Goal: Information Seeking & Learning: Learn about a topic

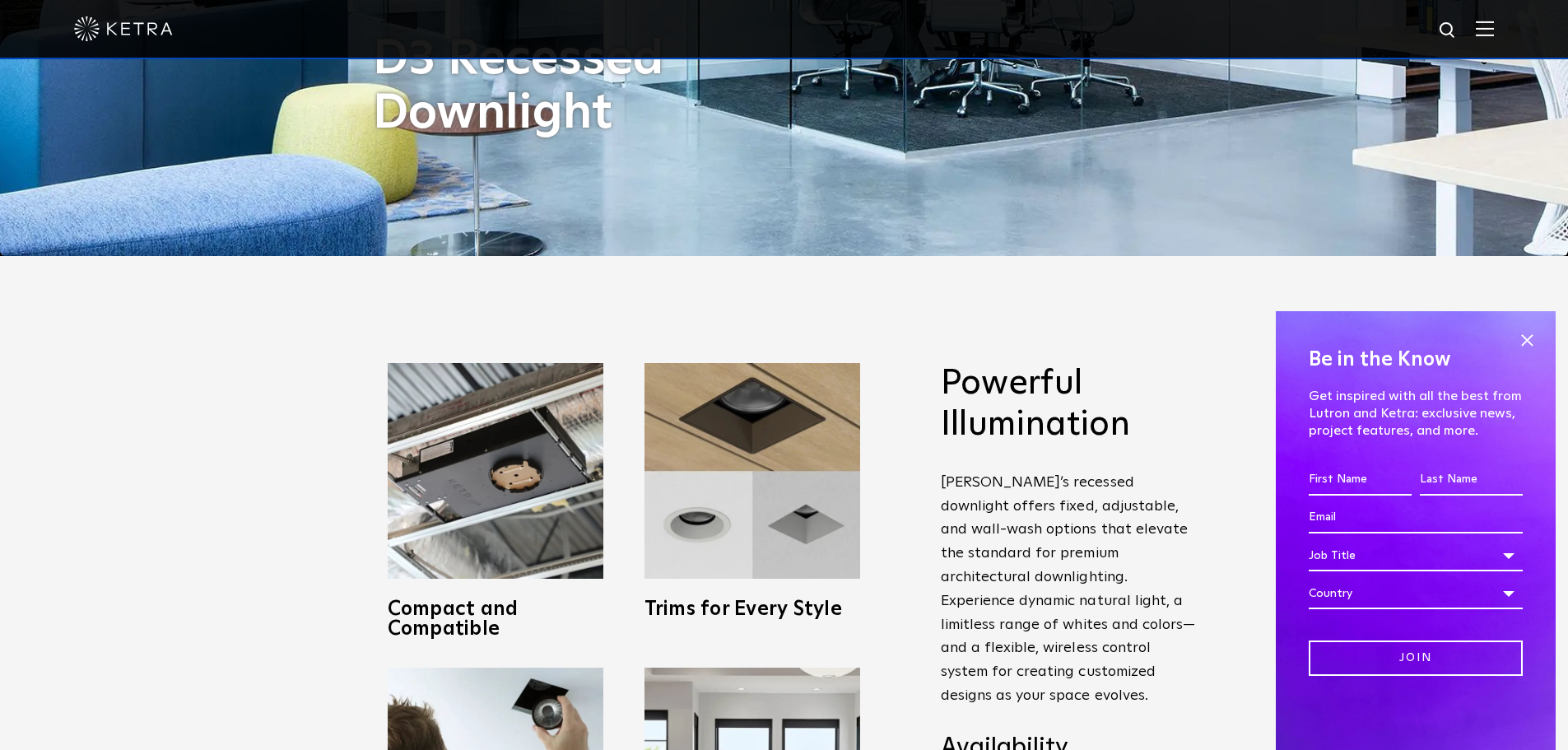
scroll to position [741, 0]
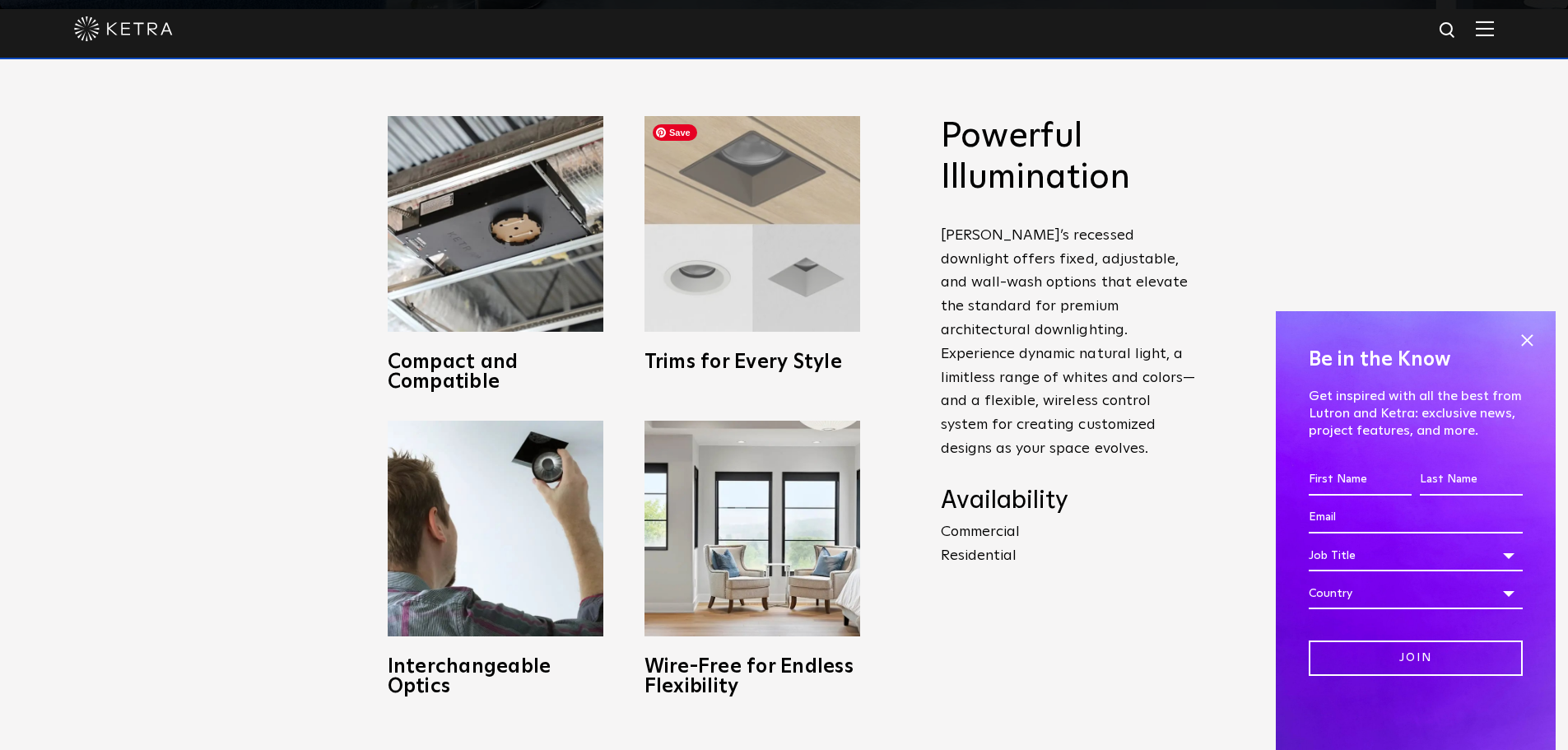
click at [798, 228] on img at bounding box center [752, 223] width 215 height 215
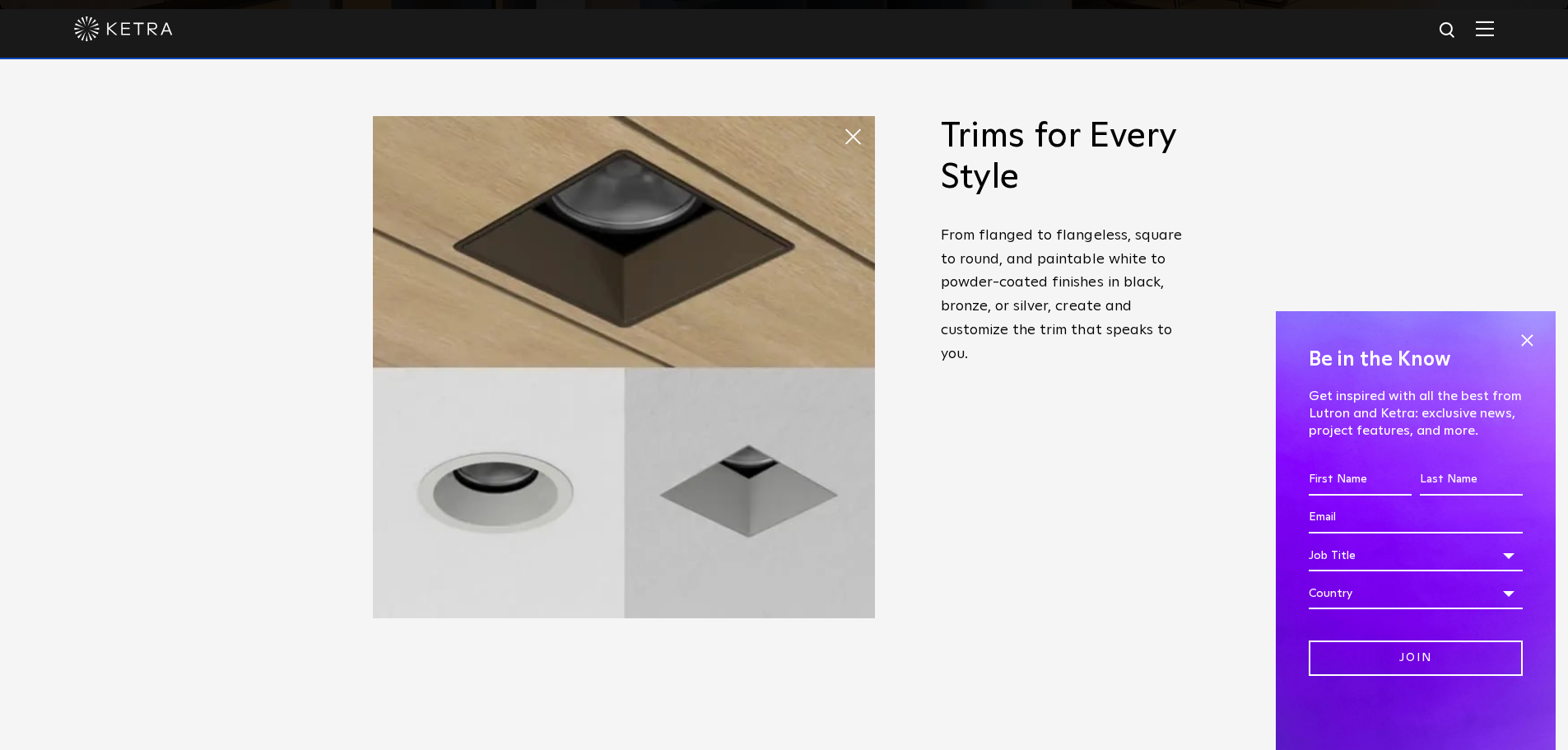
click at [862, 142] on span at bounding box center [859, 136] width 33 height 33
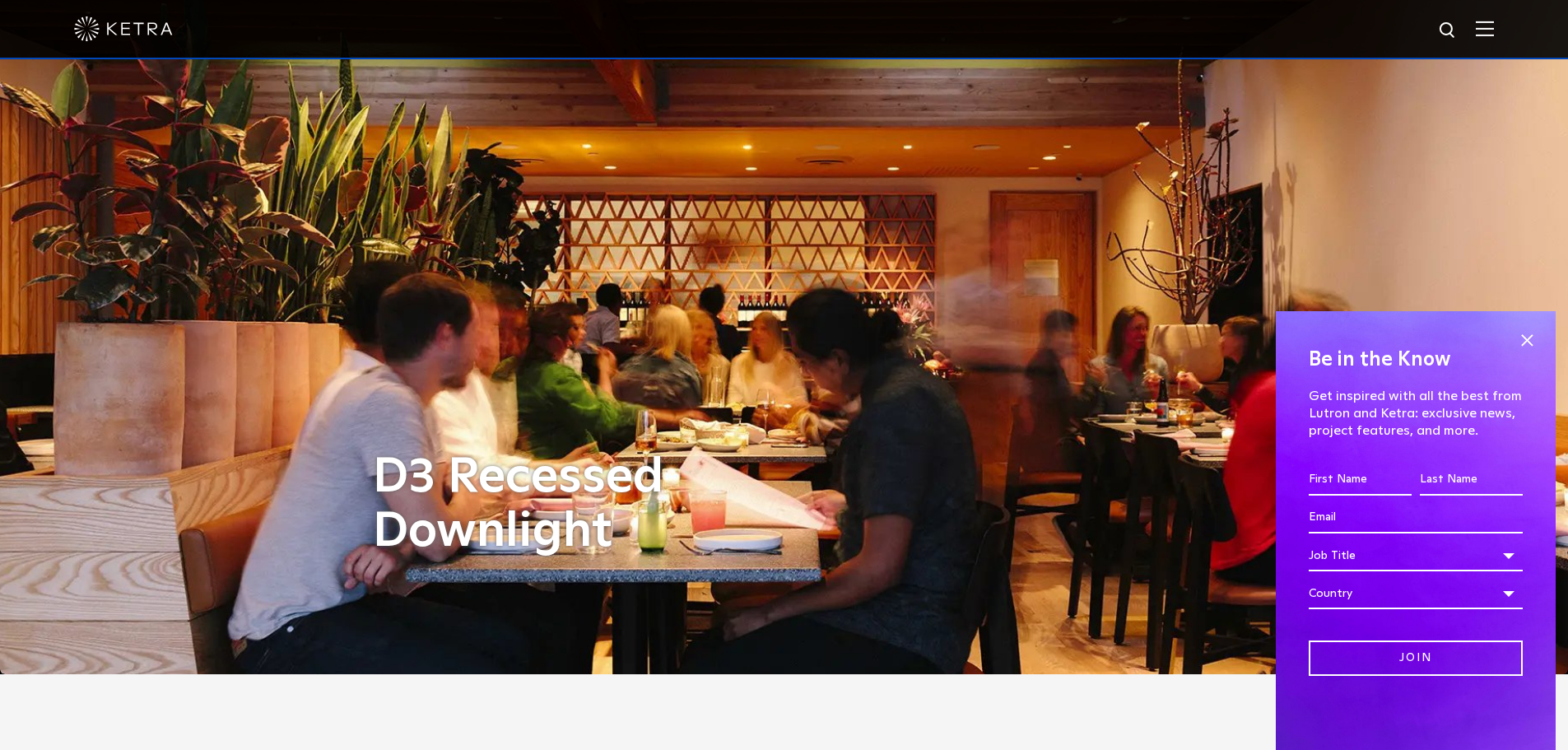
scroll to position [0, 0]
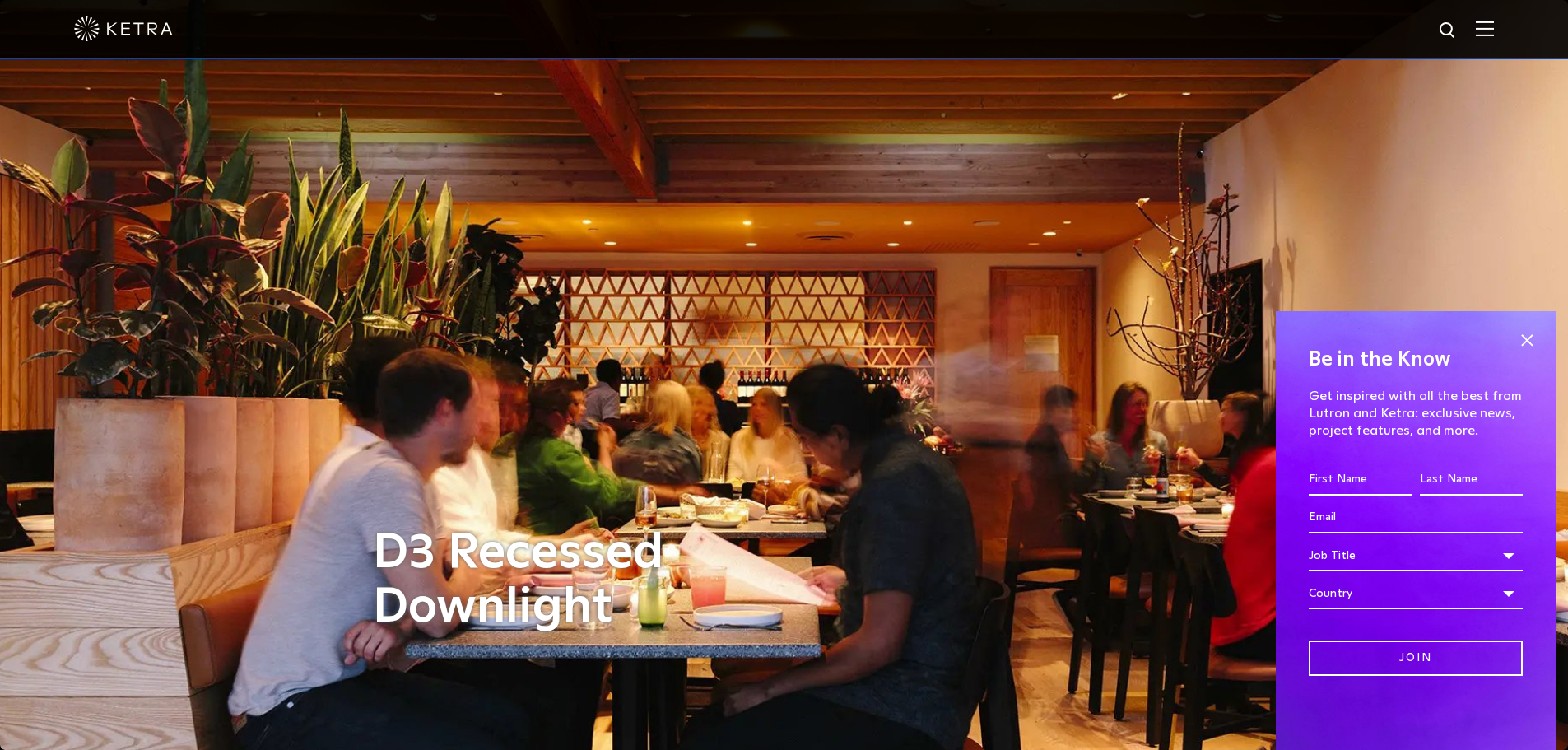
click at [1482, 35] on div at bounding box center [784, 28] width 1420 height 57
click at [1488, 32] on img at bounding box center [1484, 28] width 18 height 16
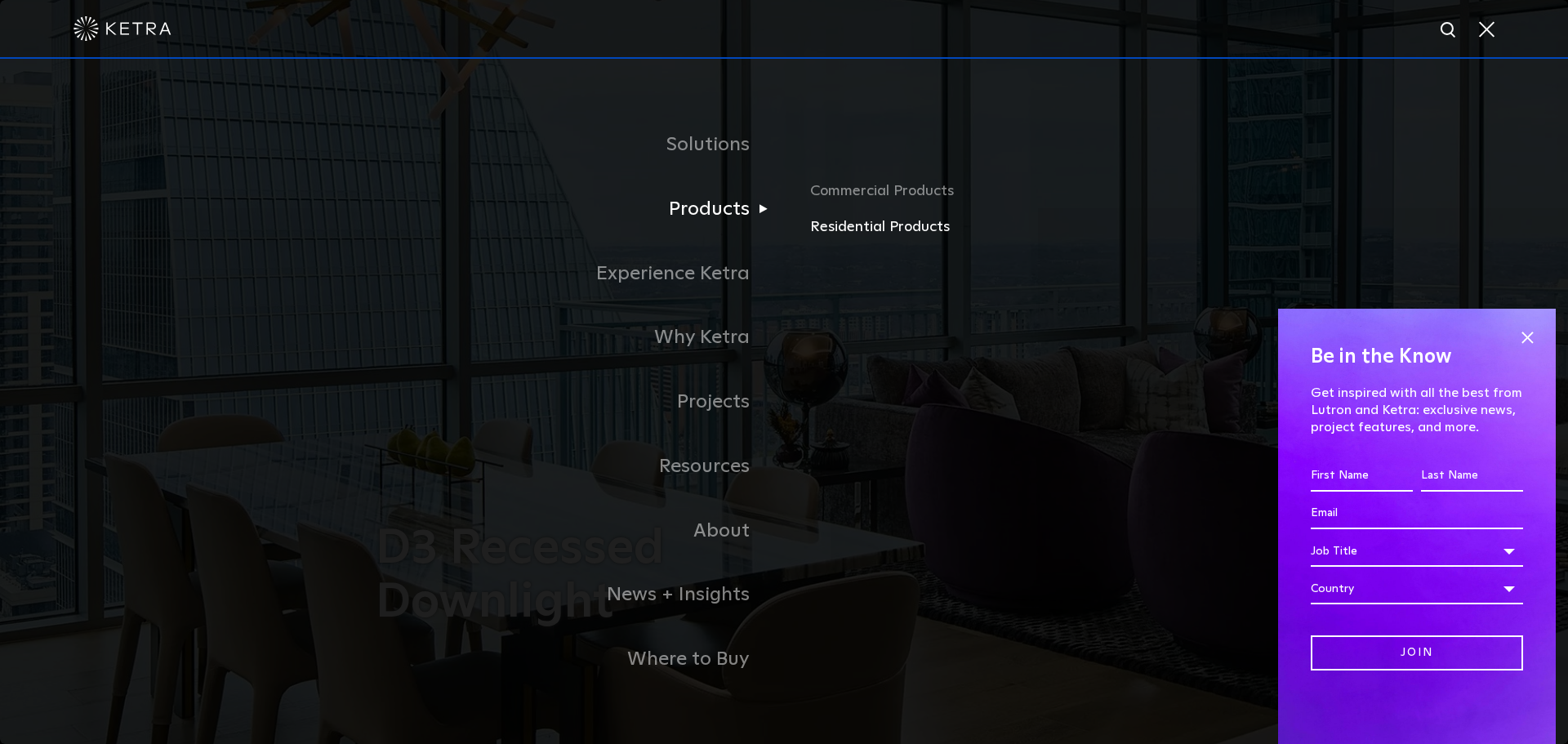
click at [861, 233] on link "Residential Products" at bounding box center [1002, 227] width 382 height 23
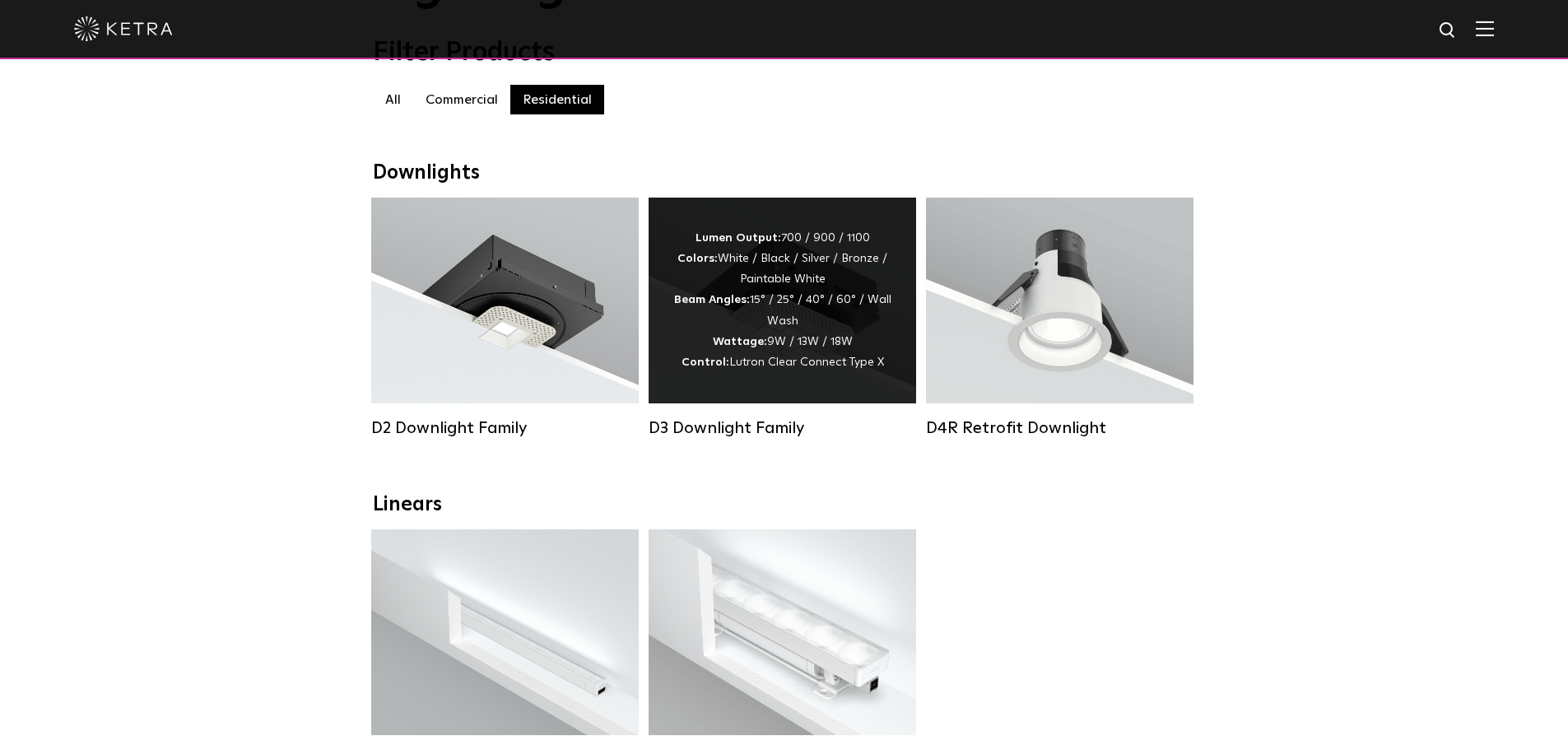
scroll to position [164, 0]
click at [787, 217] on div "Lumen Output: 700 / 900 / 1100 Colors: White / Black / Silver / Bronze / Painta…" at bounding box center [782, 301] width 268 height 206
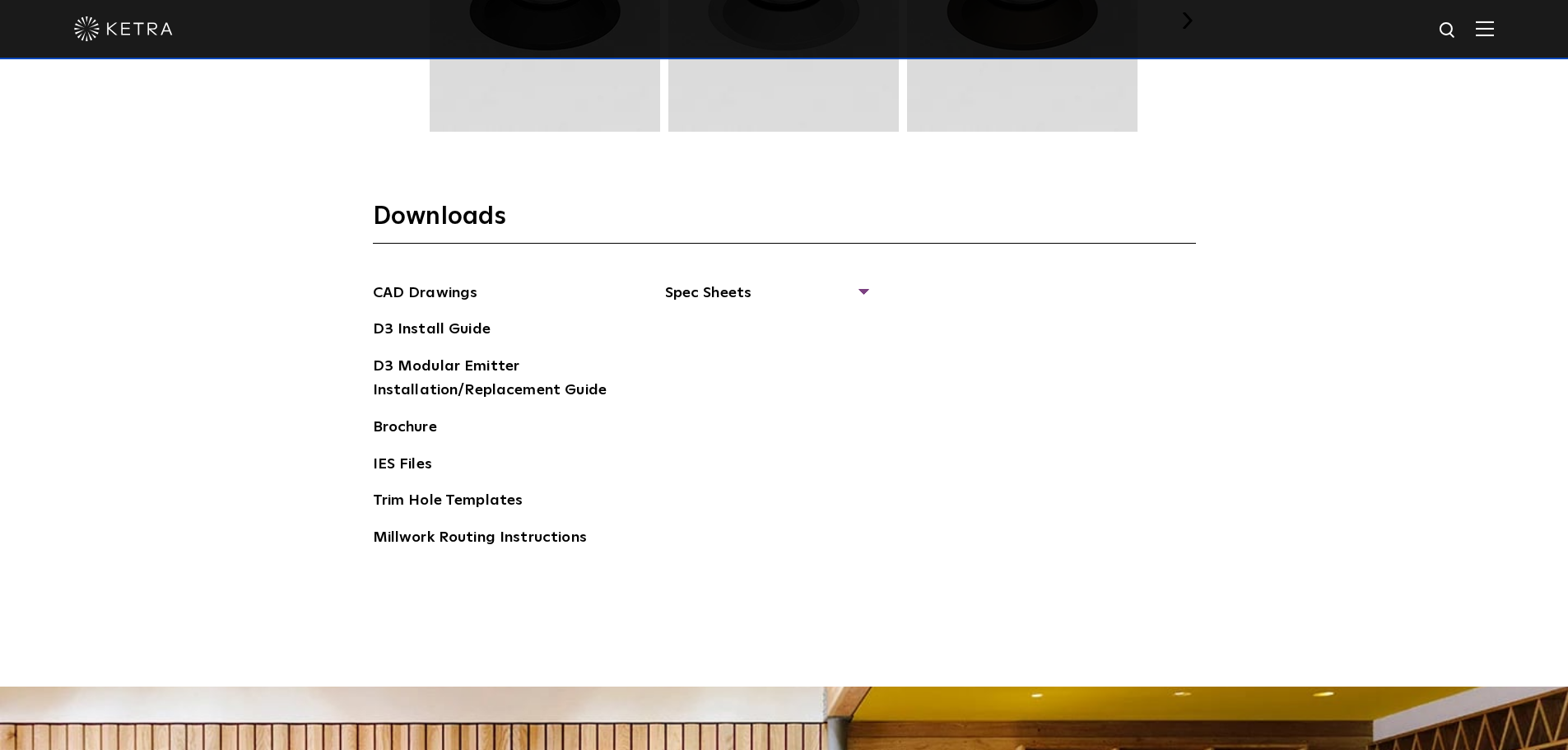
scroll to position [2552, 0]
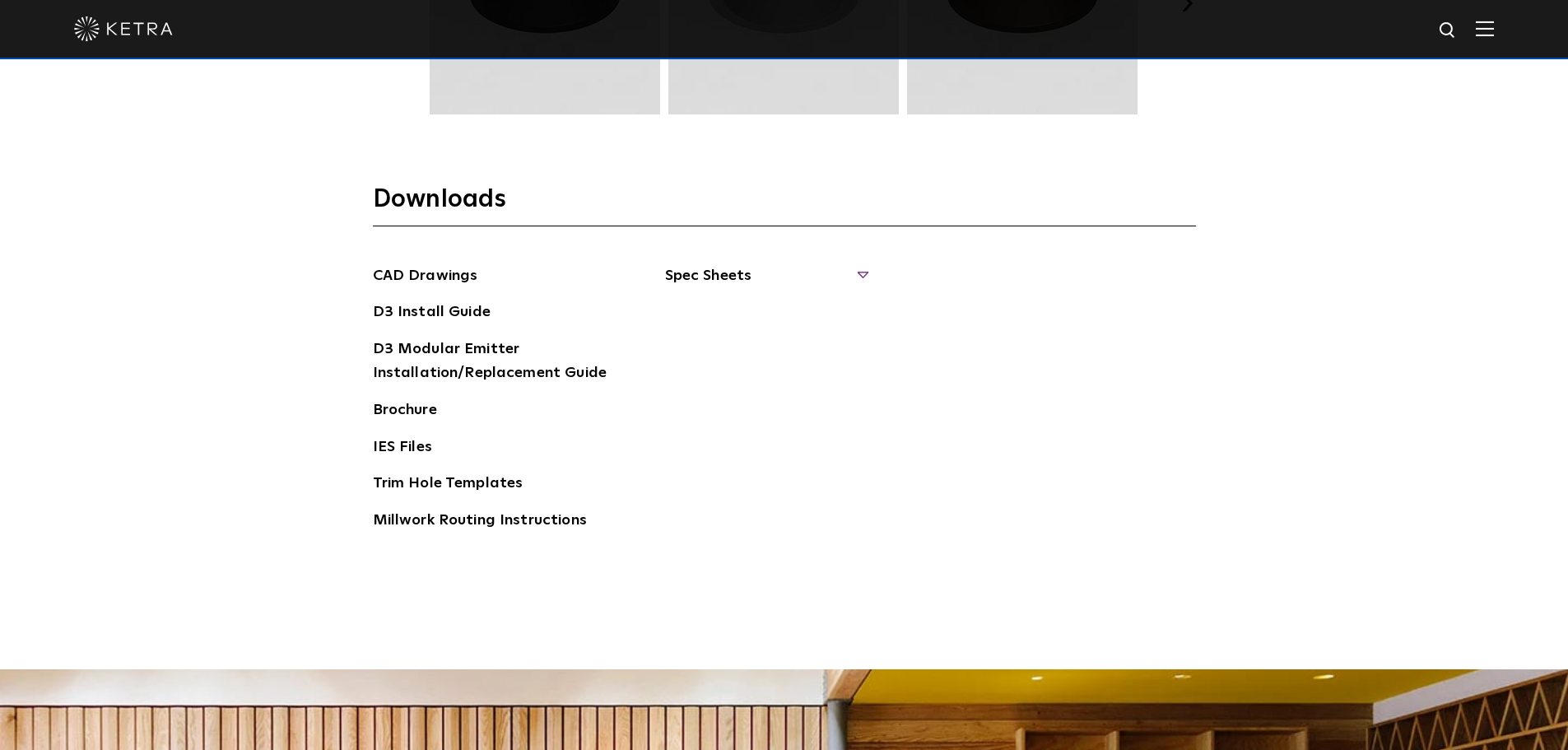
click at [786, 264] on span "Spec Sheets" at bounding box center [766, 282] width 202 height 37
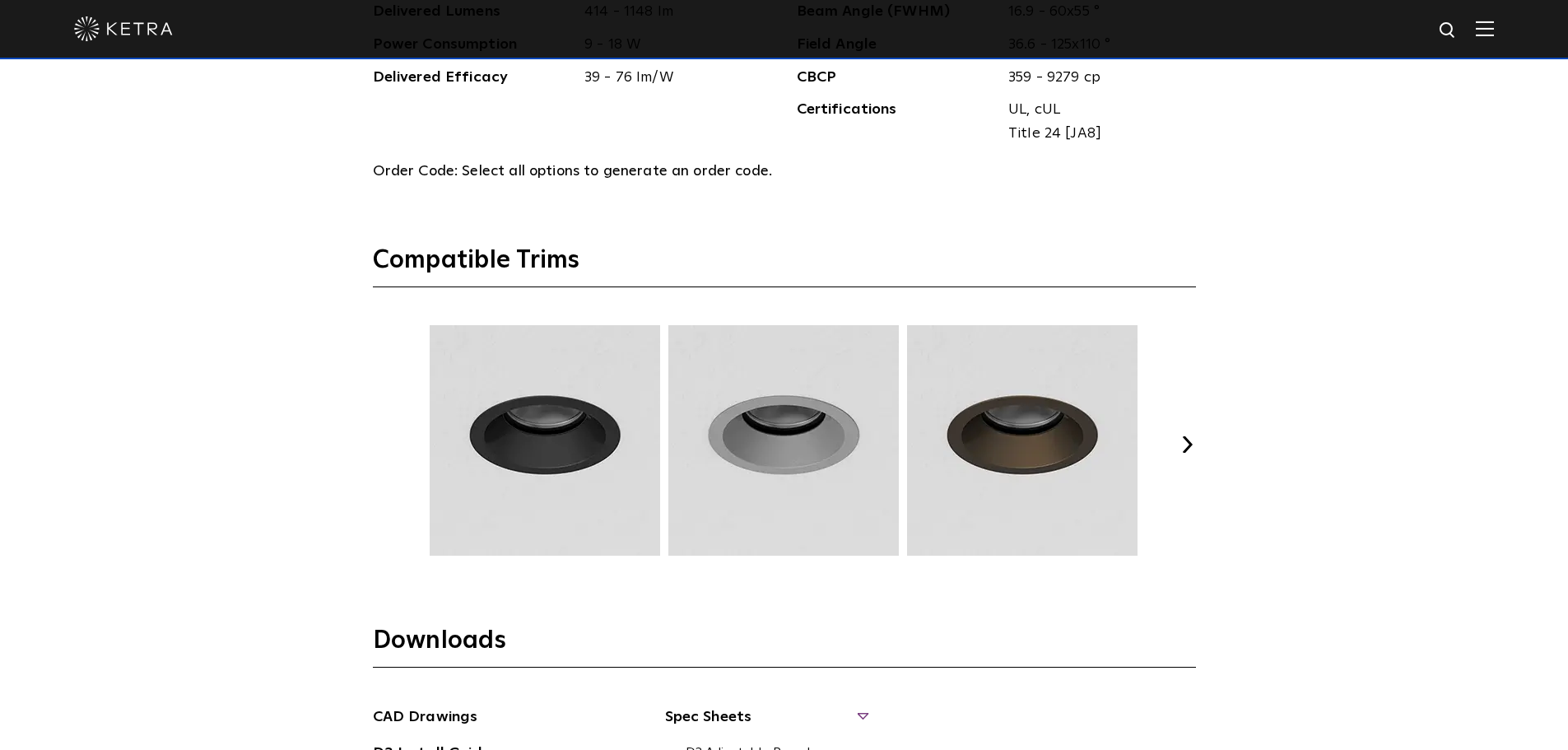
scroll to position [2057, 0]
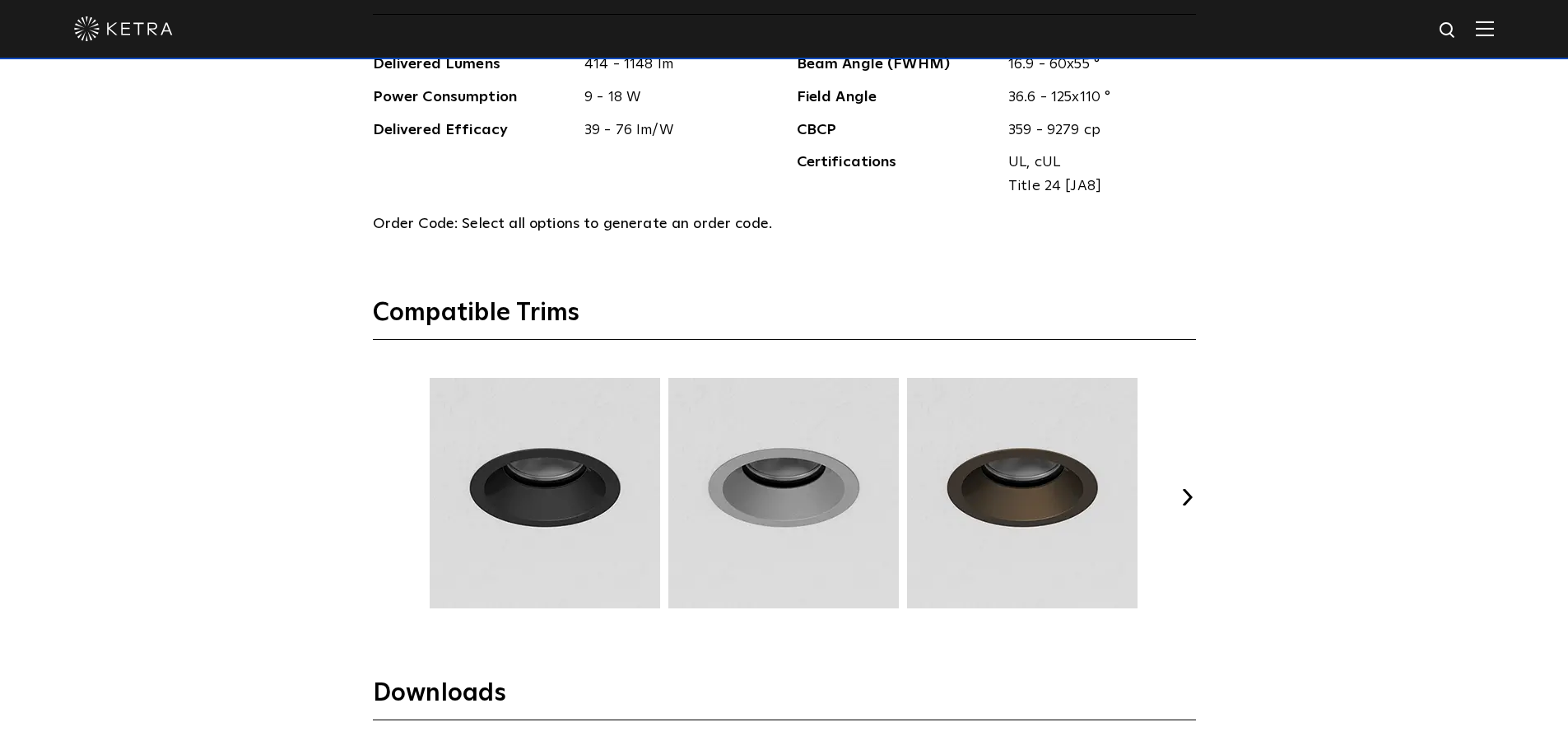
click at [1189, 495] on button "Next" at bounding box center [1188, 497] width 17 height 17
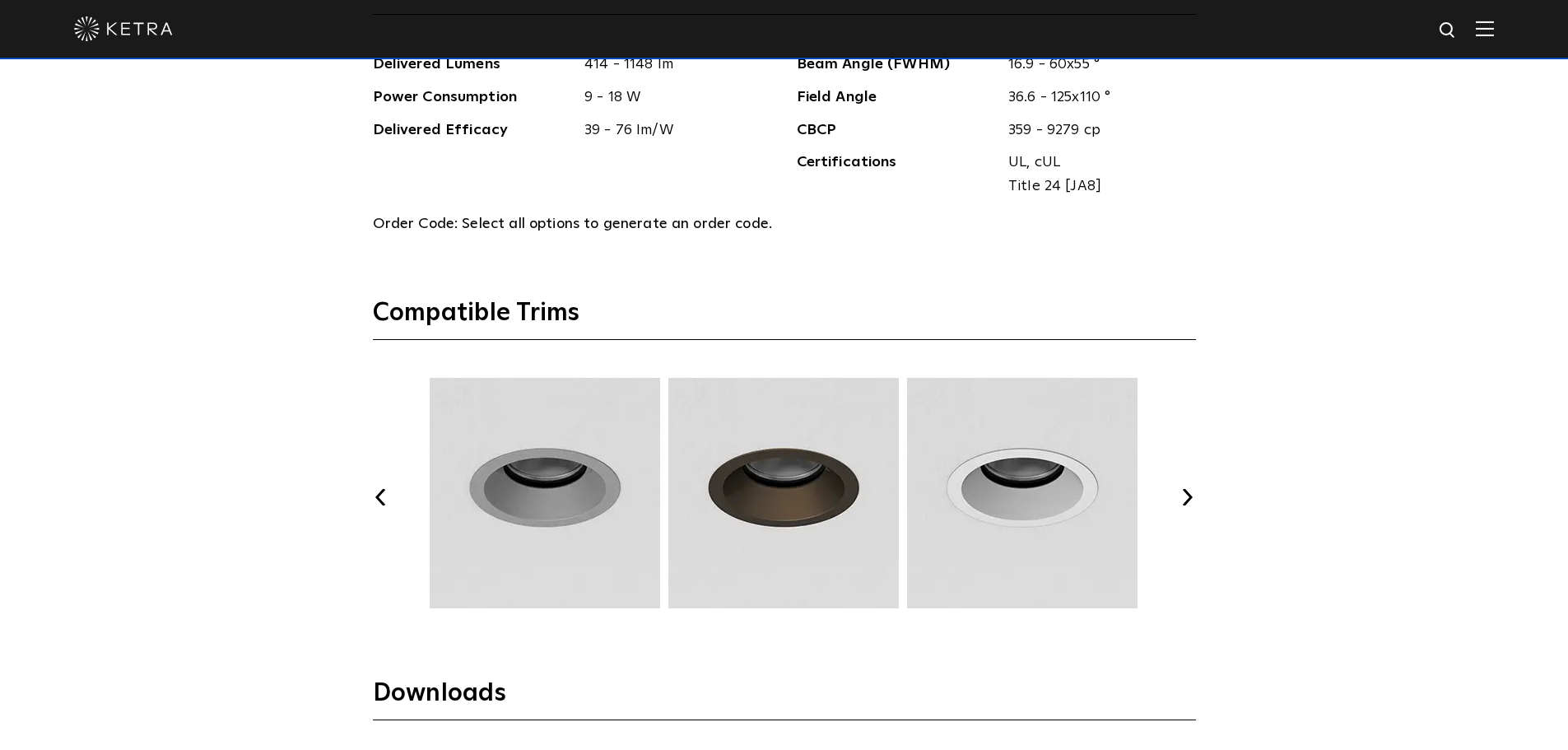
click at [1190, 495] on button "Next" at bounding box center [1188, 497] width 17 height 17
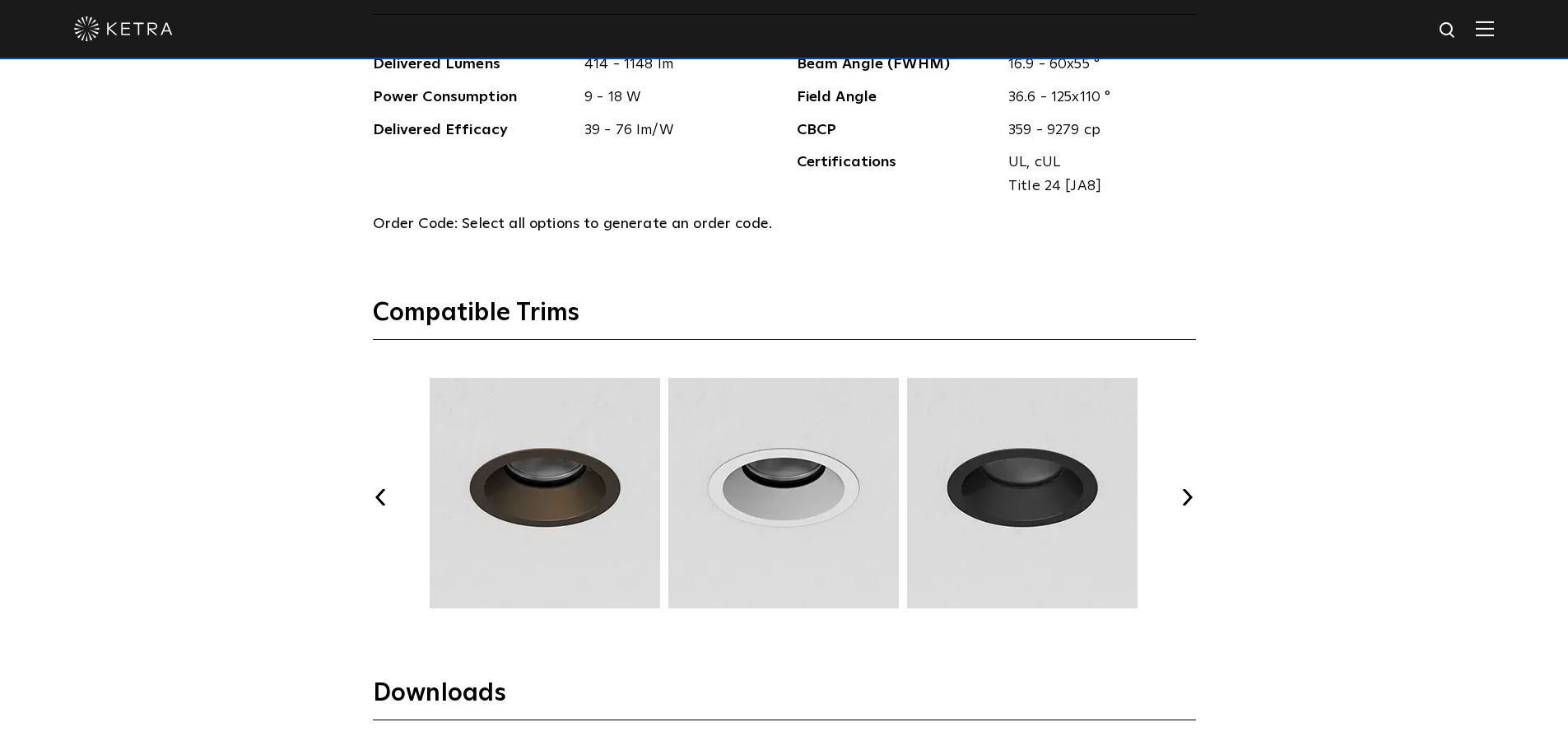
click at [1190, 495] on button "Next" at bounding box center [1188, 497] width 17 height 17
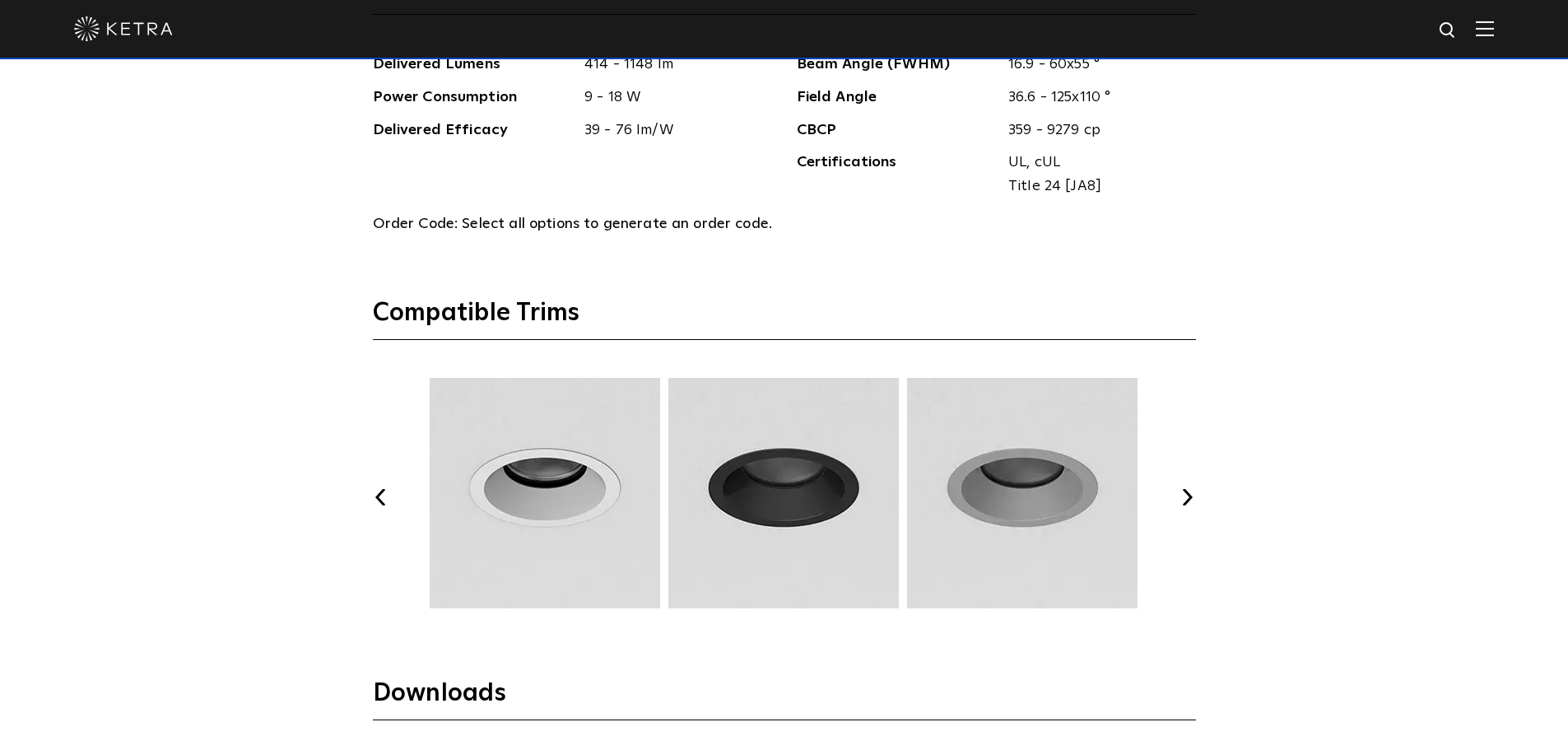
click at [1190, 495] on button "Next" at bounding box center [1188, 497] width 17 height 17
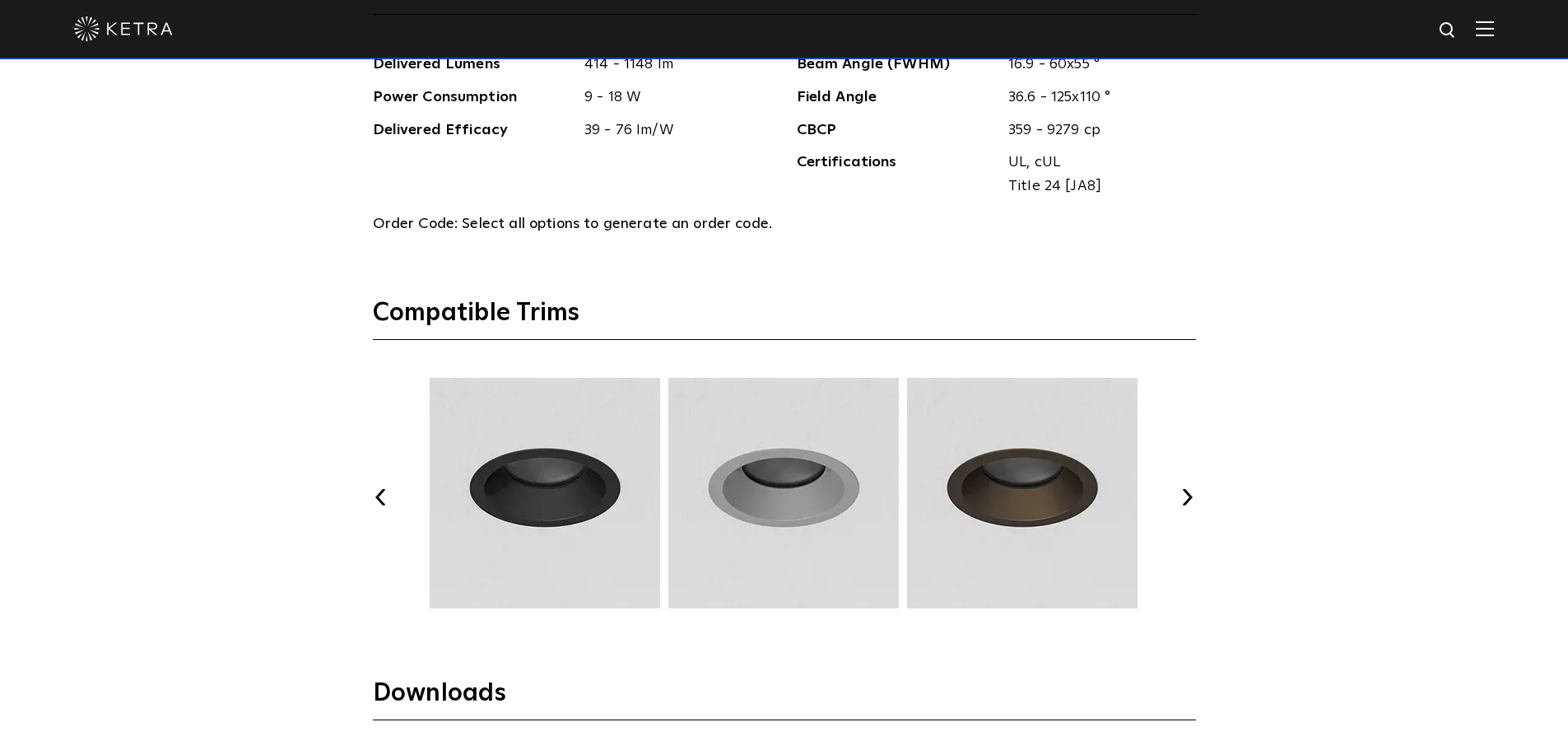
click at [1190, 495] on button "Next" at bounding box center [1188, 497] width 17 height 17
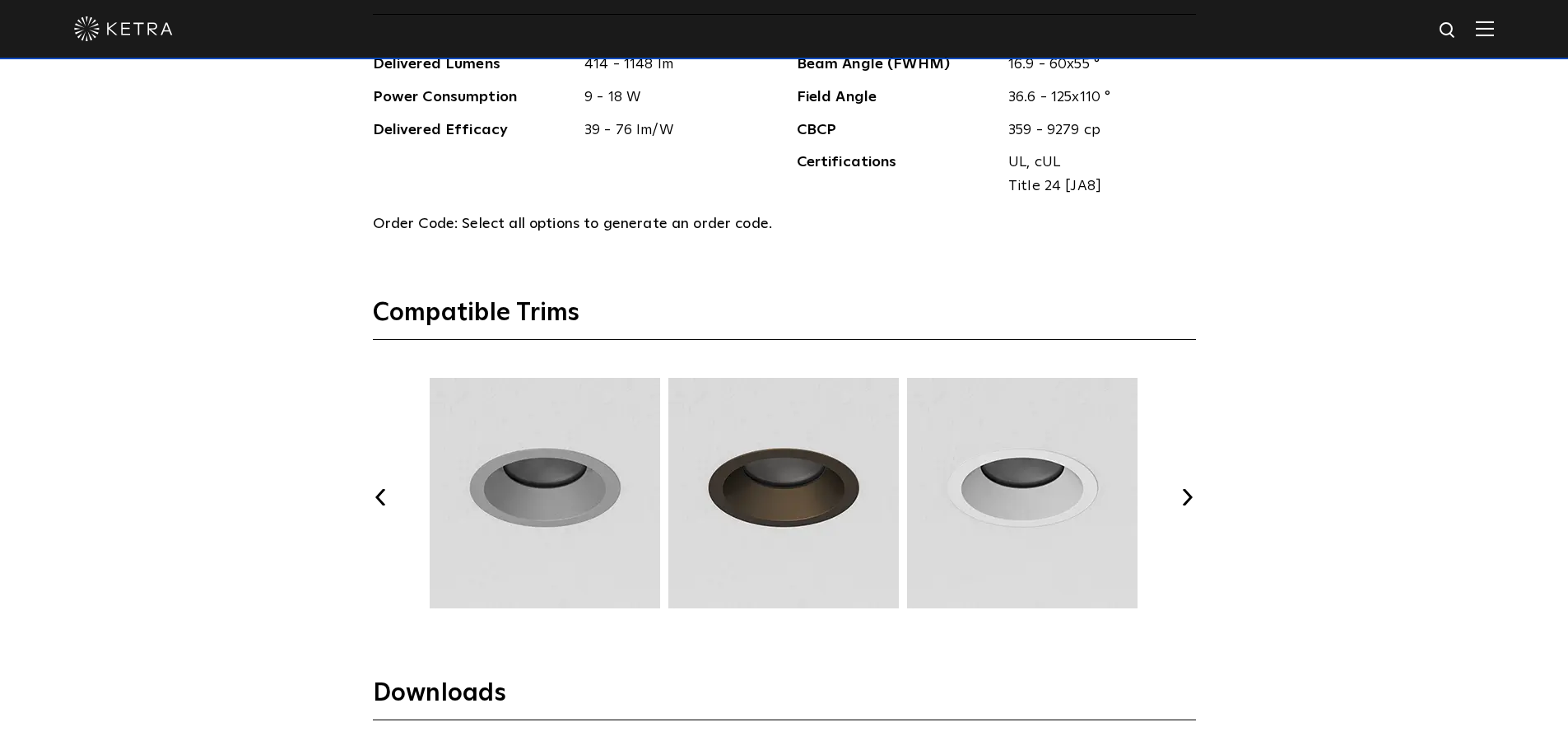
click at [1190, 495] on button "Next" at bounding box center [1188, 497] width 17 height 17
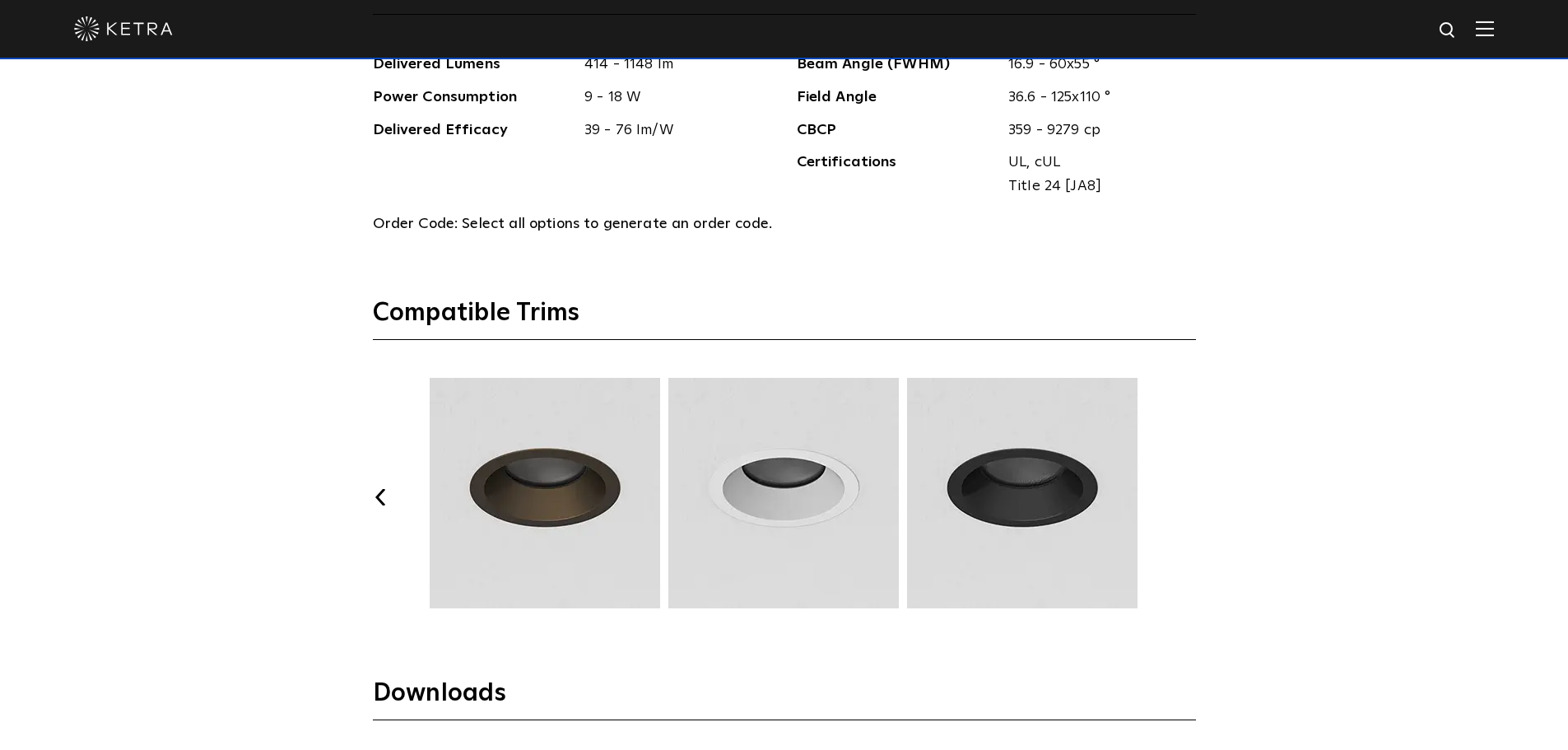
click at [1190, 495] on button "Next" at bounding box center [1188, 497] width 17 height 17
click at [549, 442] on img at bounding box center [545, 492] width 235 height 230
click at [573, 501] on img at bounding box center [545, 492] width 235 height 230
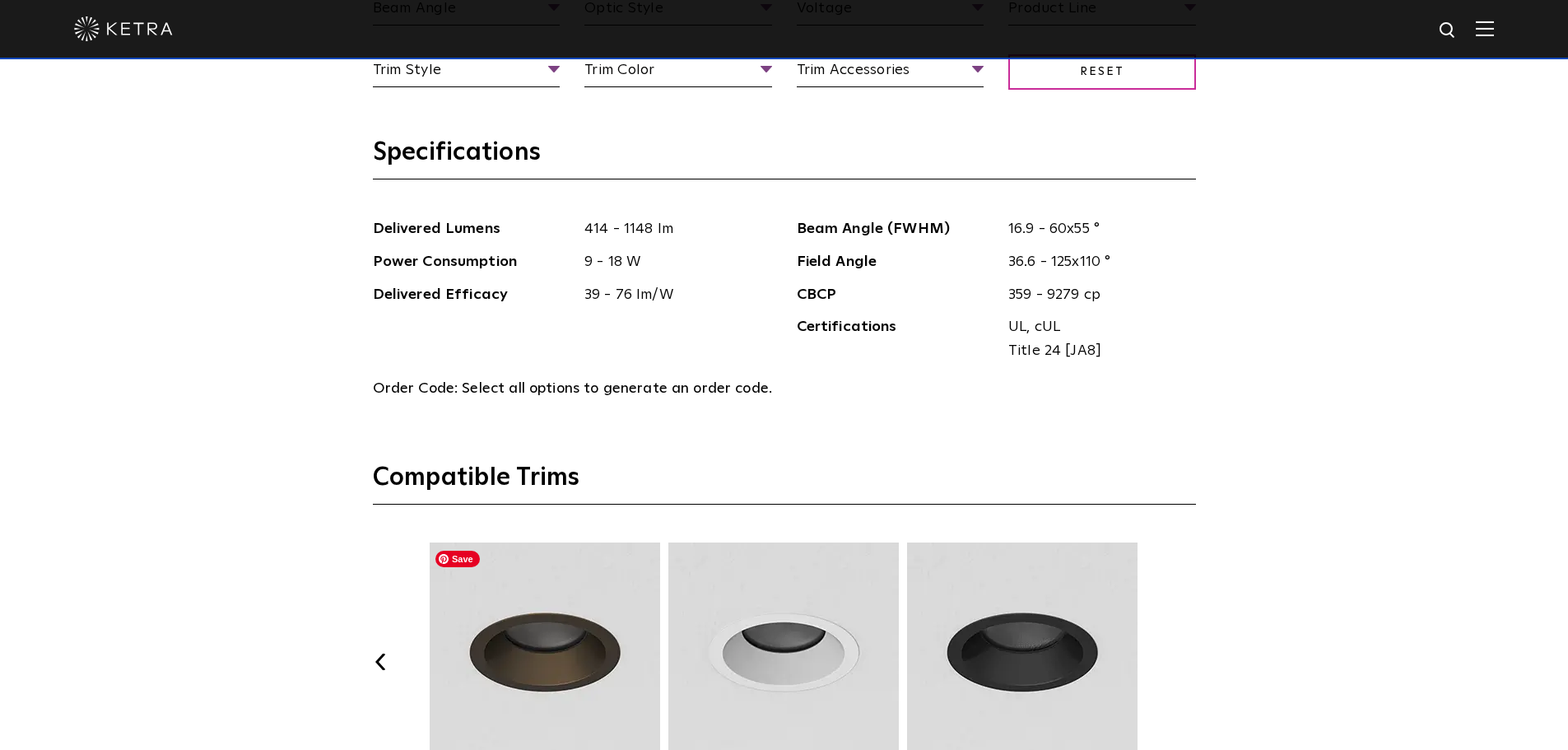
scroll to position [1564, 0]
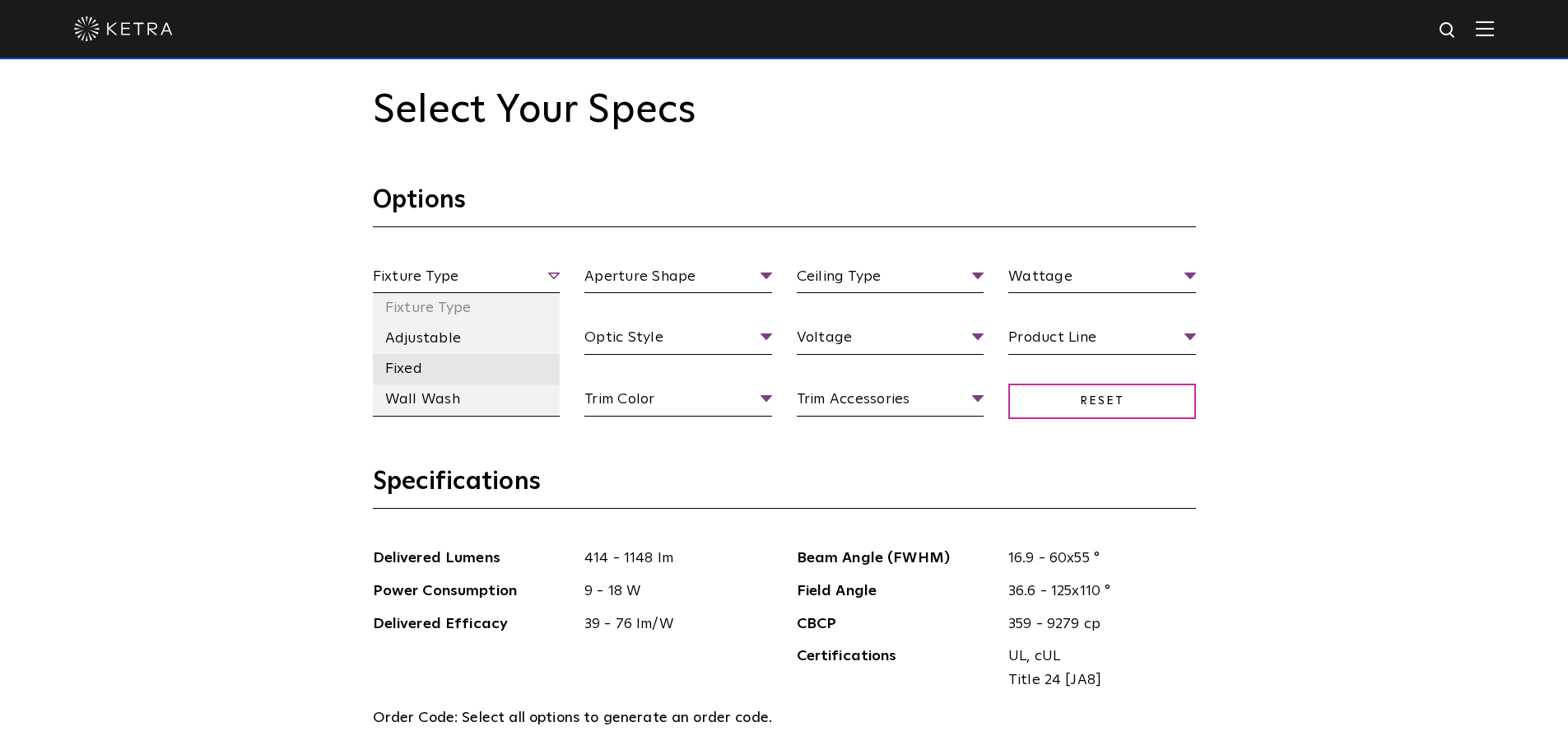
click at [431, 366] on li "Fixed" at bounding box center [467, 369] width 188 height 30
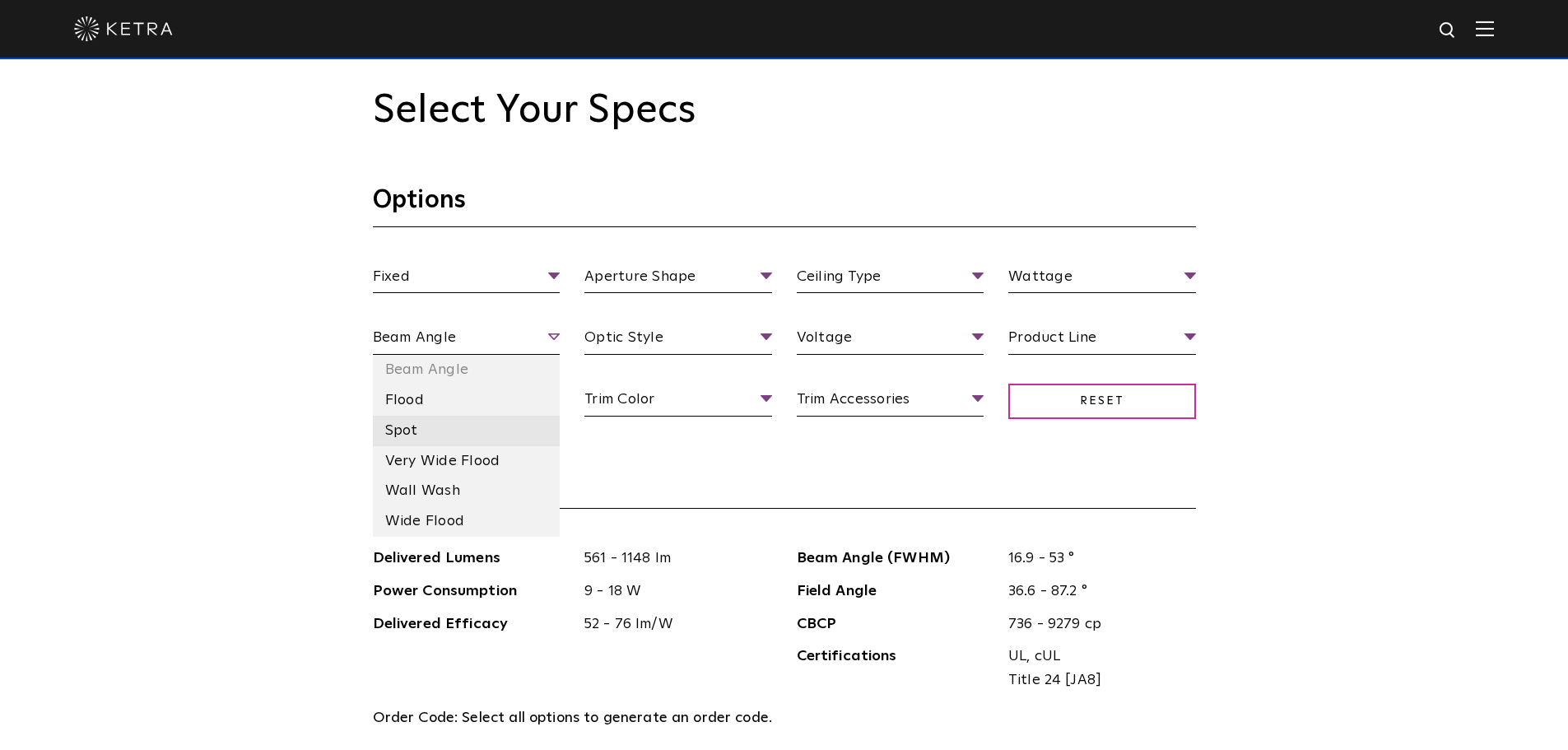
click at [441, 428] on li "Spot" at bounding box center [467, 430] width 188 height 30
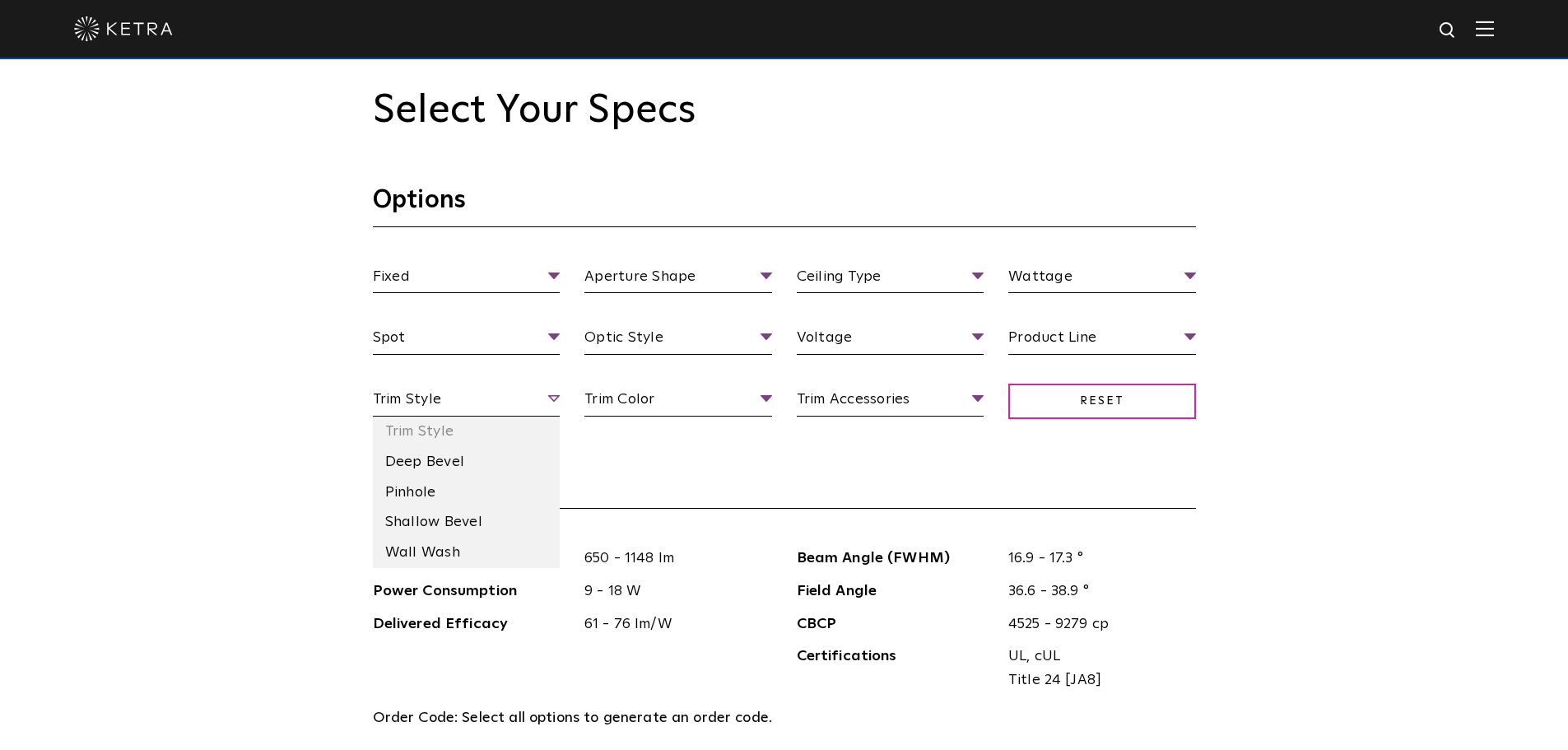
click at [463, 408] on span "Trim Style" at bounding box center [467, 401] width 188 height 29
drag, startPoint x: 464, startPoint y: 461, endPoint x: 502, endPoint y: 444, distance: 41.6
click at [464, 461] on li "Deep Bevel" at bounding box center [467, 462] width 188 height 30
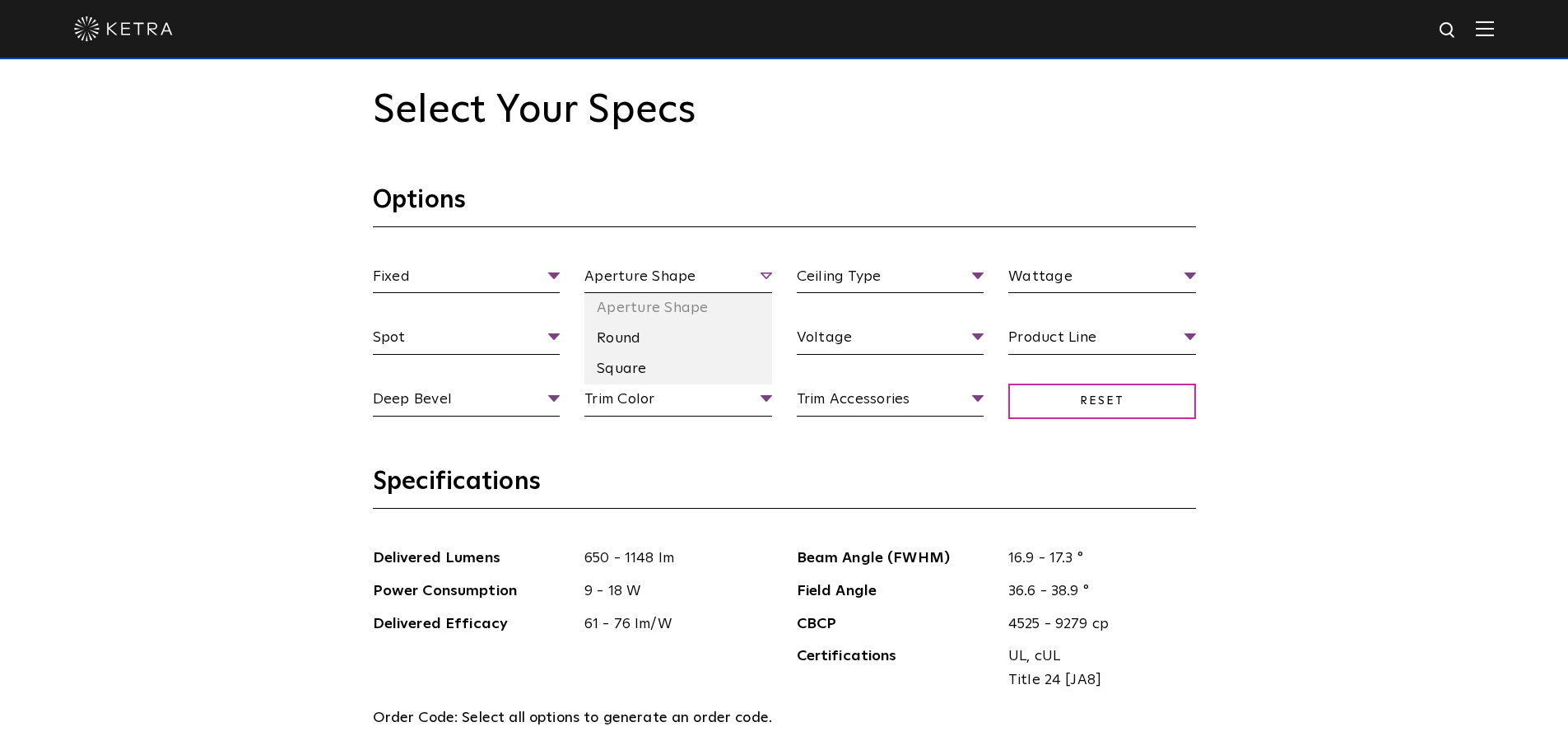
click at [697, 269] on span "Aperture Shape" at bounding box center [679, 279] width 188 height 29
click at [649, 350] on li "Round" at bounding box center [679, 338] width 188 height 30
click at [652, 342] on span "Optic Style" at bounding box center [679, 340] width 188 height 29
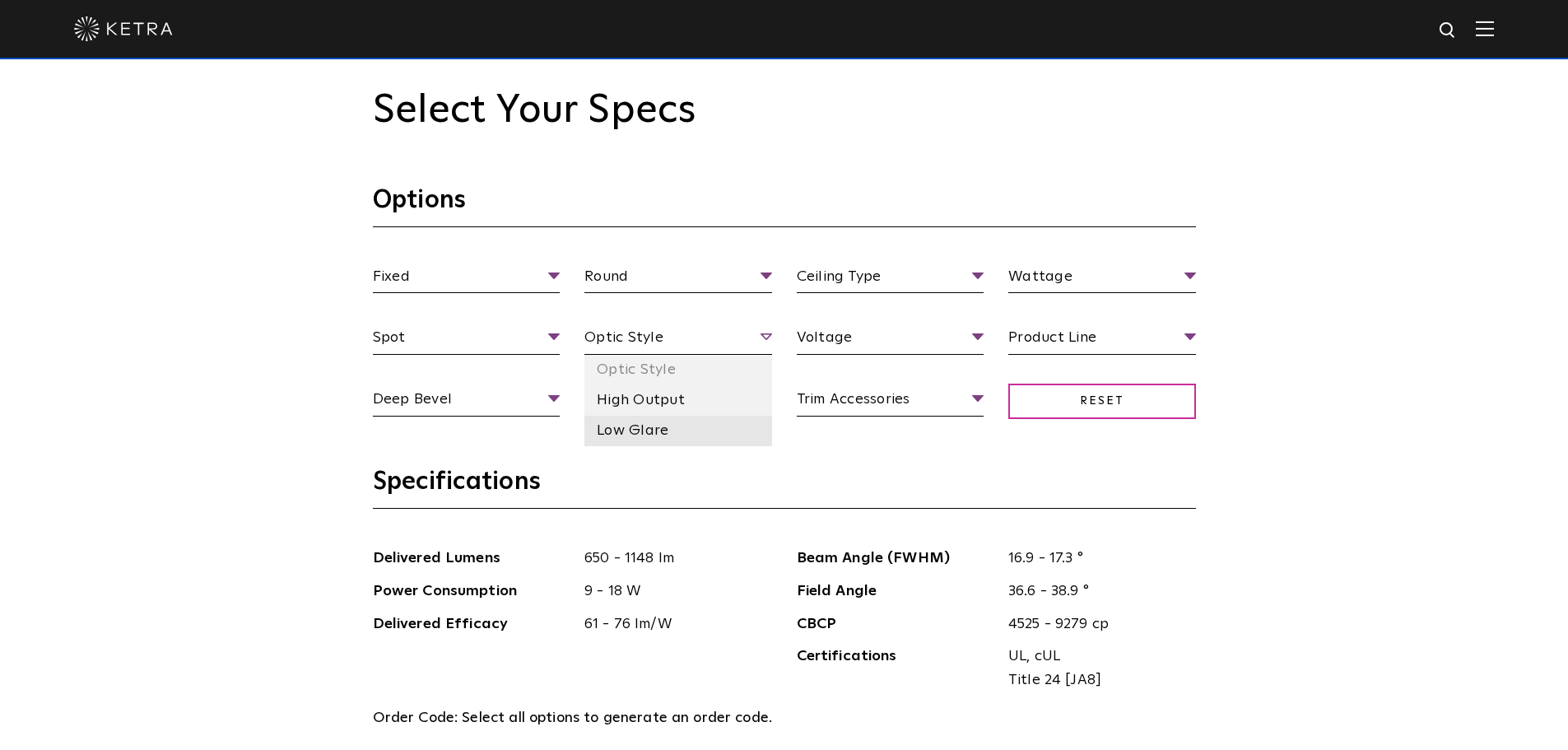
click at [647, 434] on li "Low Glare" at bounding box center [679, 430] width 188 height 30
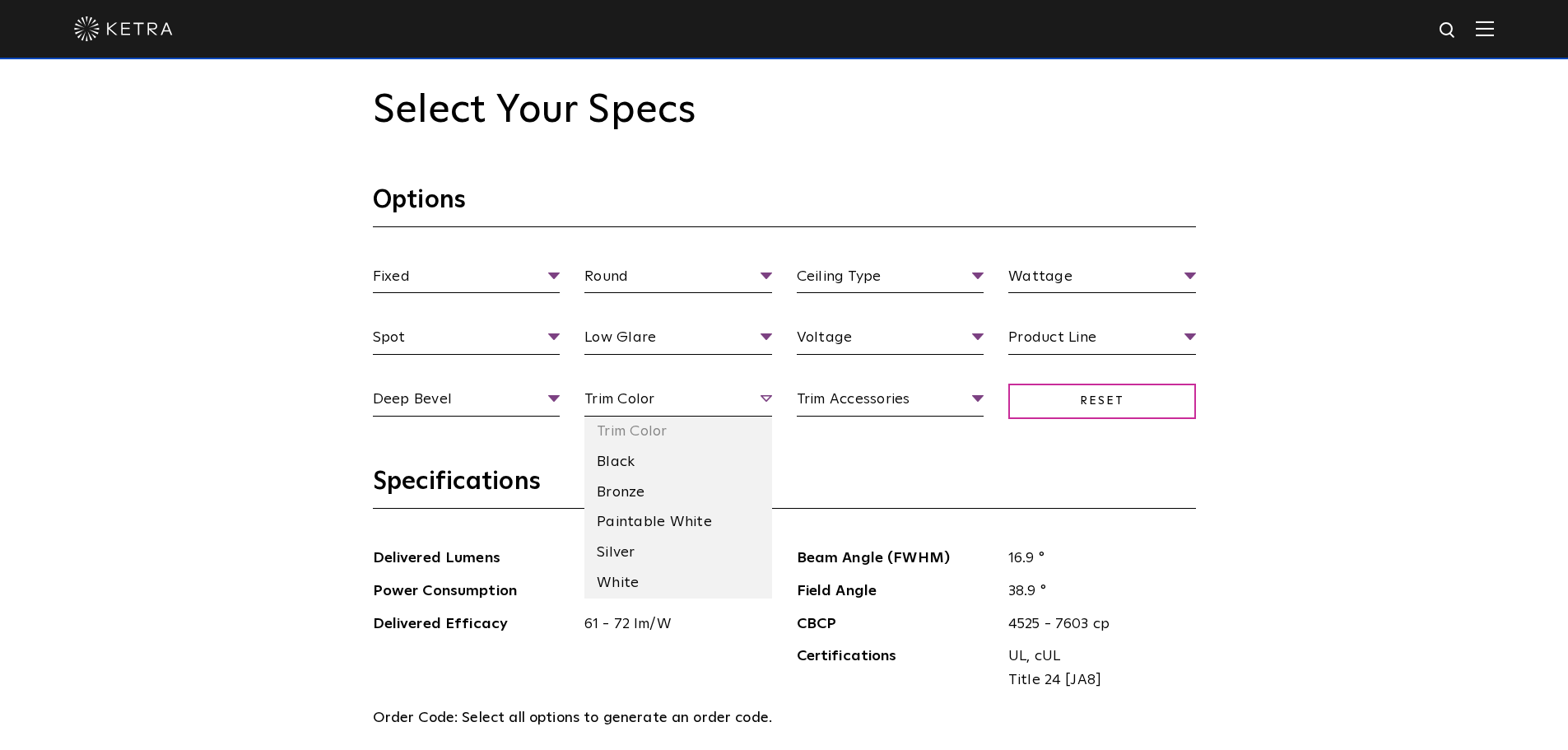
click at [652, 405] on span "Trim Color" at bounding box center [679, 401] width 188 height 29
click at [638, 493] on li "Bronze" at bounding box center [679, 492] width 188 height 30
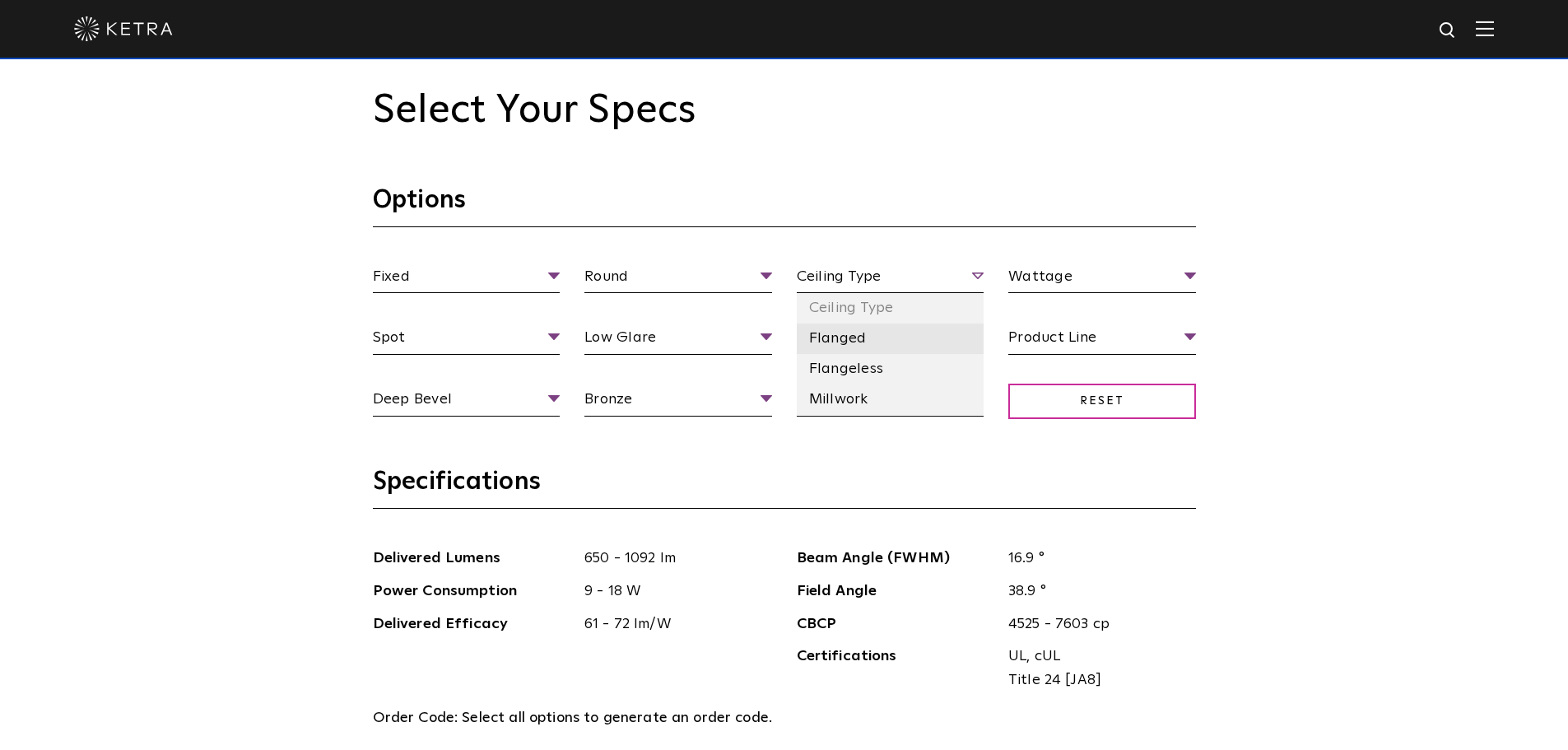
click at [844, 343] on li "Flanged" at bounding box center [891, 338] width 188 height 30
click at [842, 393] on li "120 V" at bounding box center [891, 400] width 188 height 30
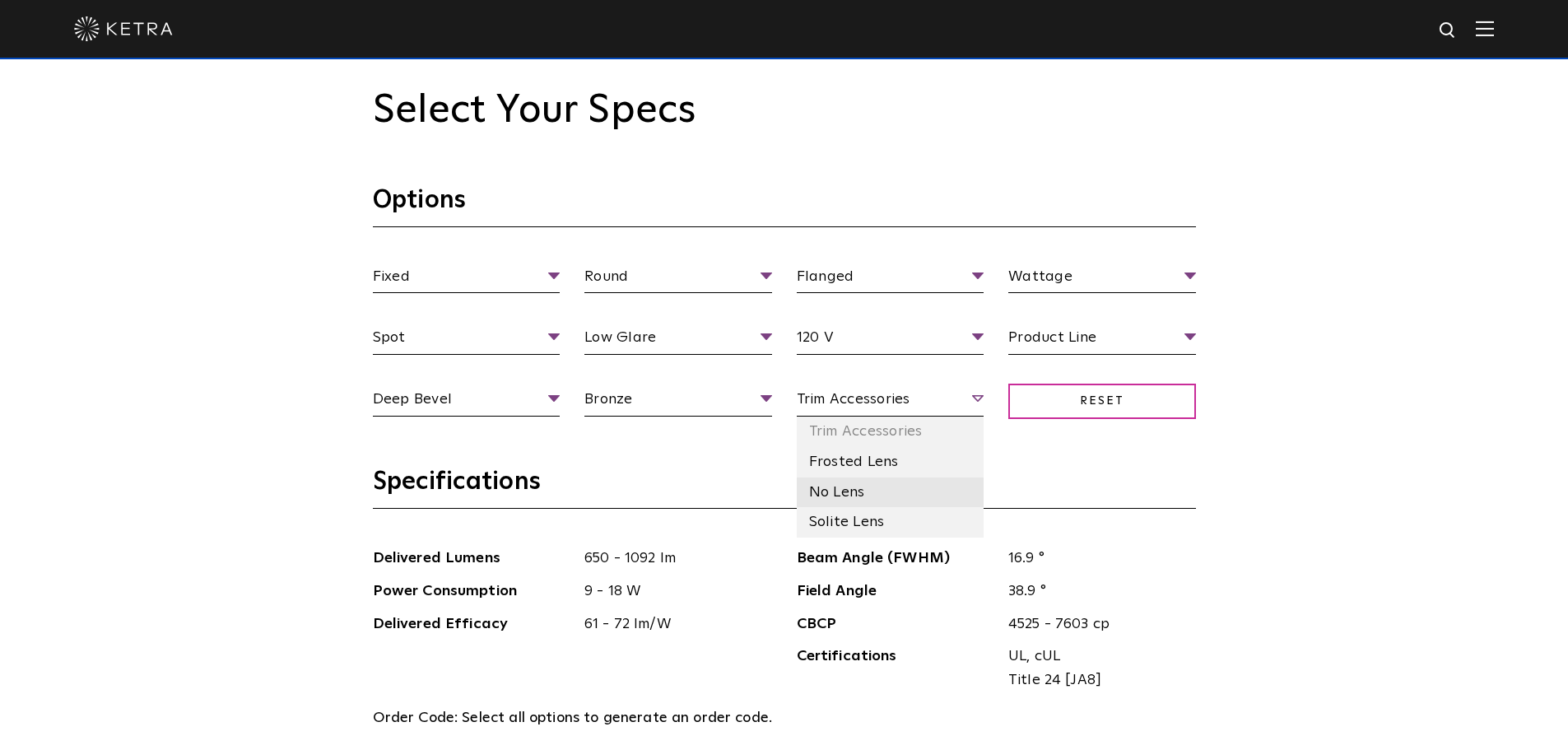
click at [883, 487] on li "No Lens" at bounding box center [891, 492] width 188 height 30
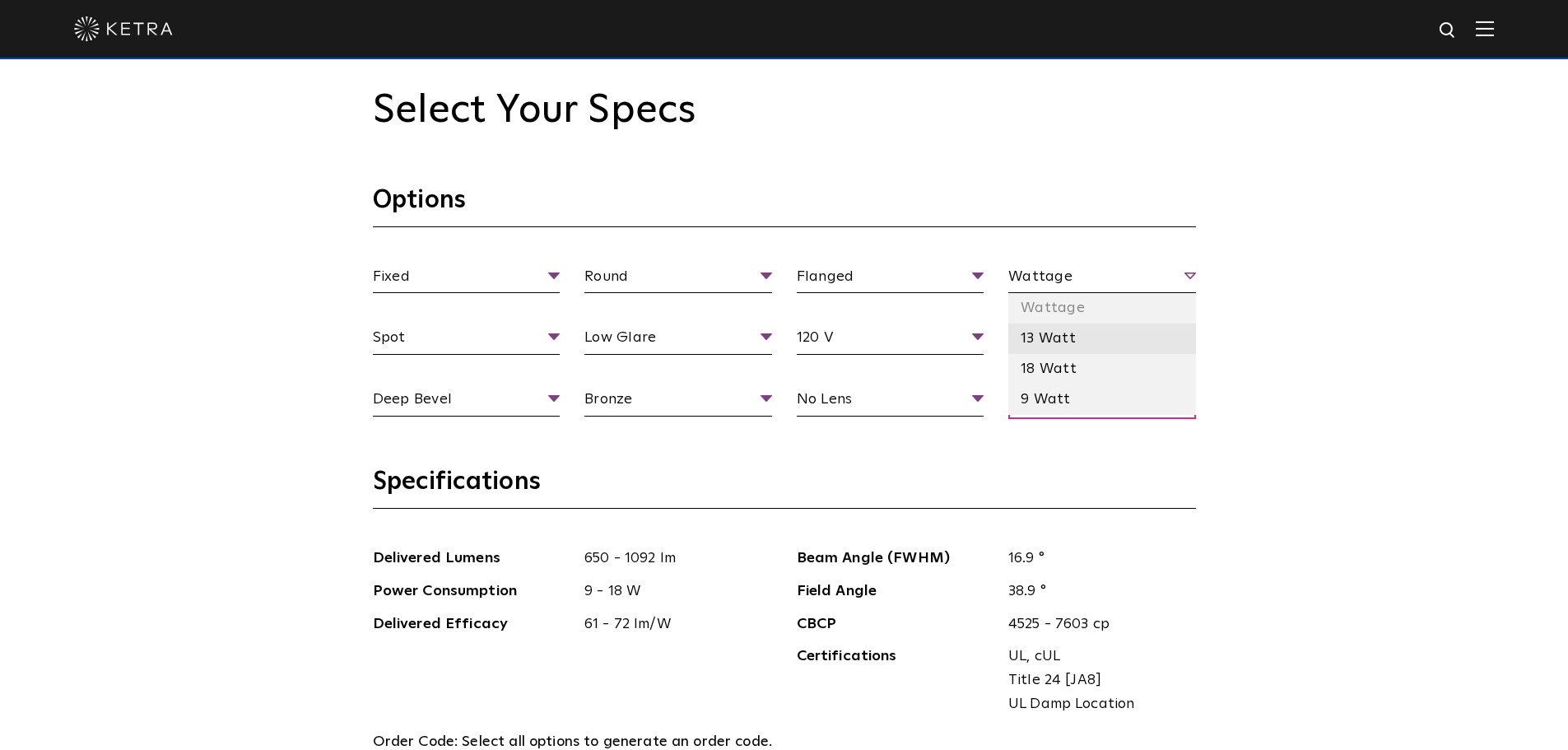
click at [1062, 336] on li "13 Watt" at bounding box center [1103, 338] width 188 height 30
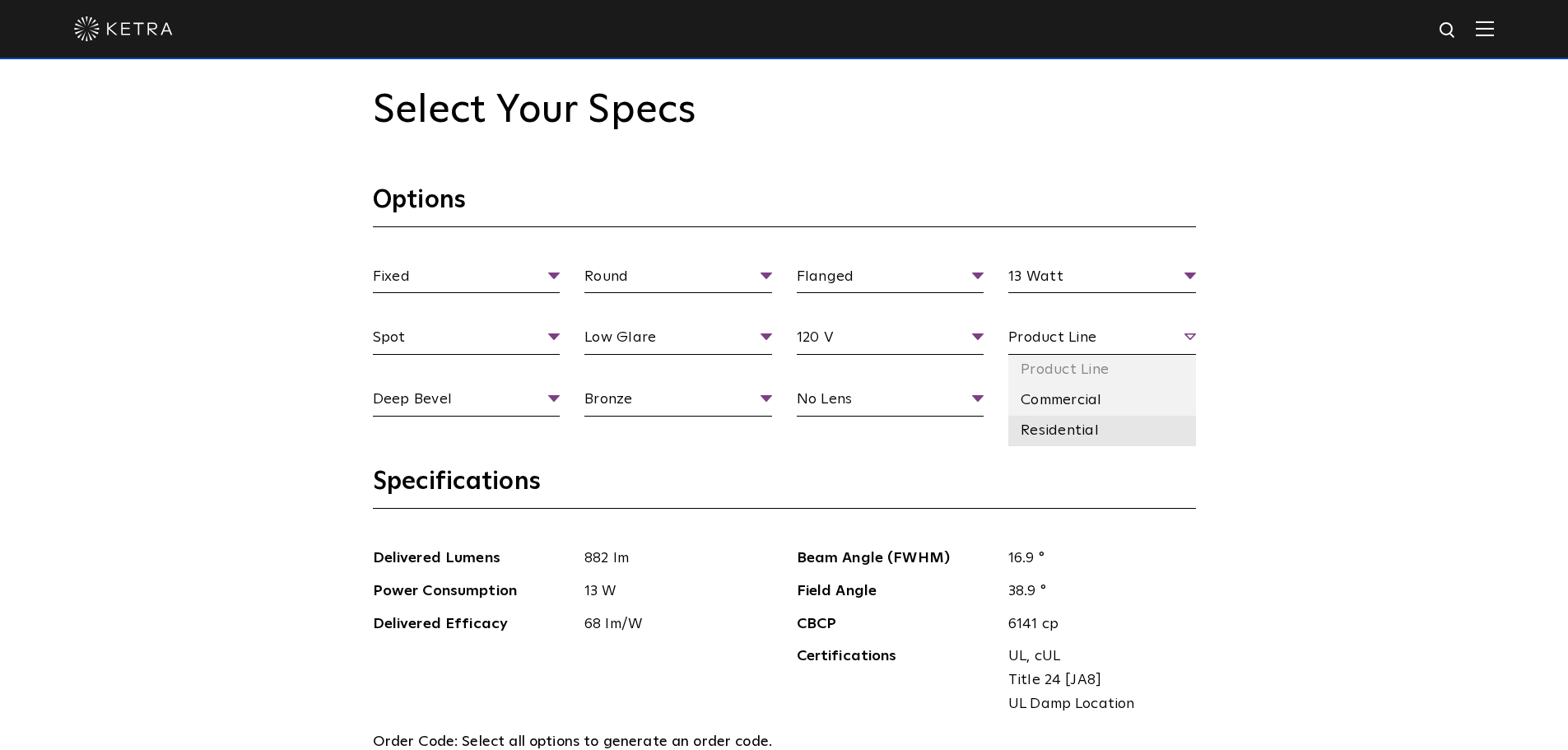
click at [1073, 422] on li "Residential" at bounding box center [1103, 430] width 188 height 30
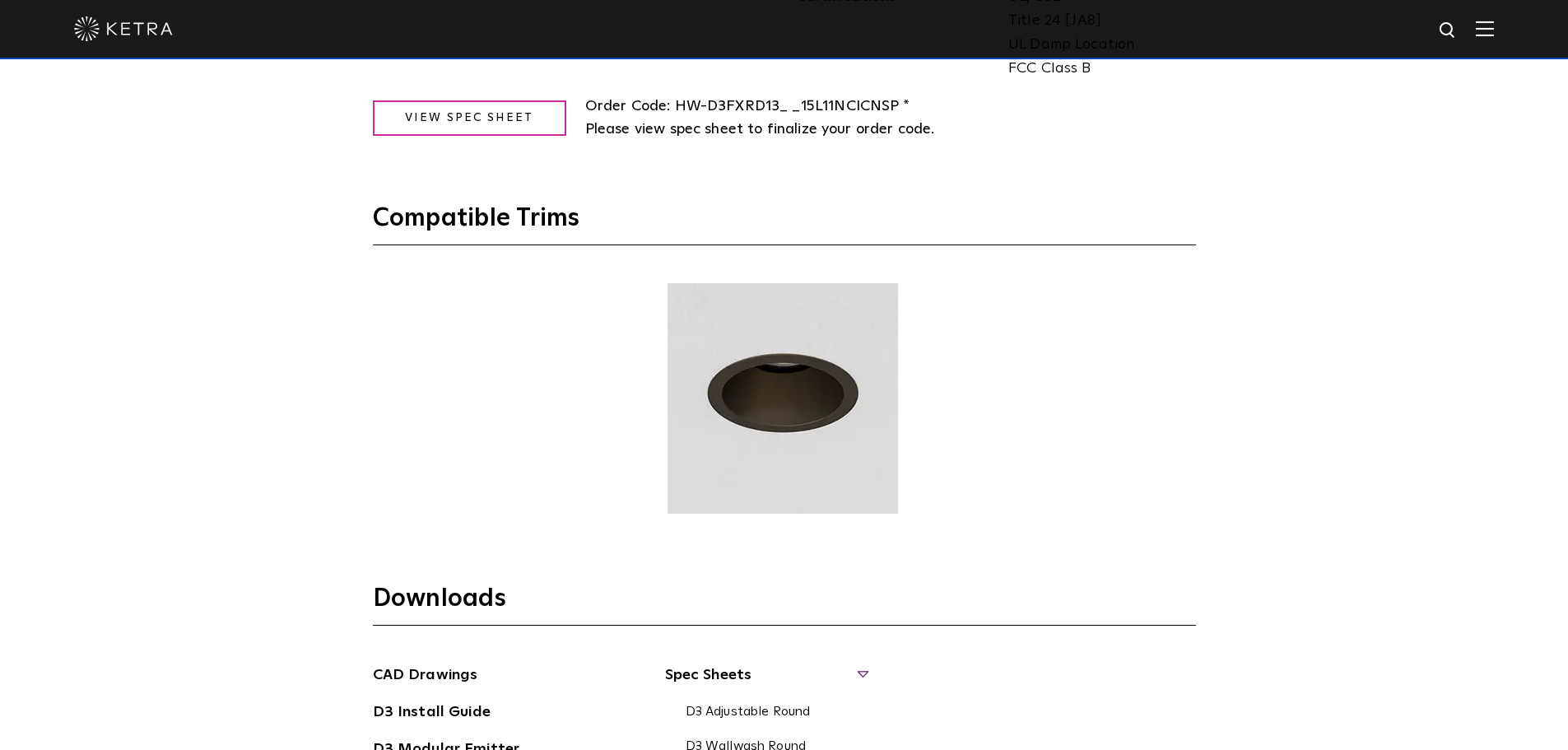
scroll to position [2140, 0]
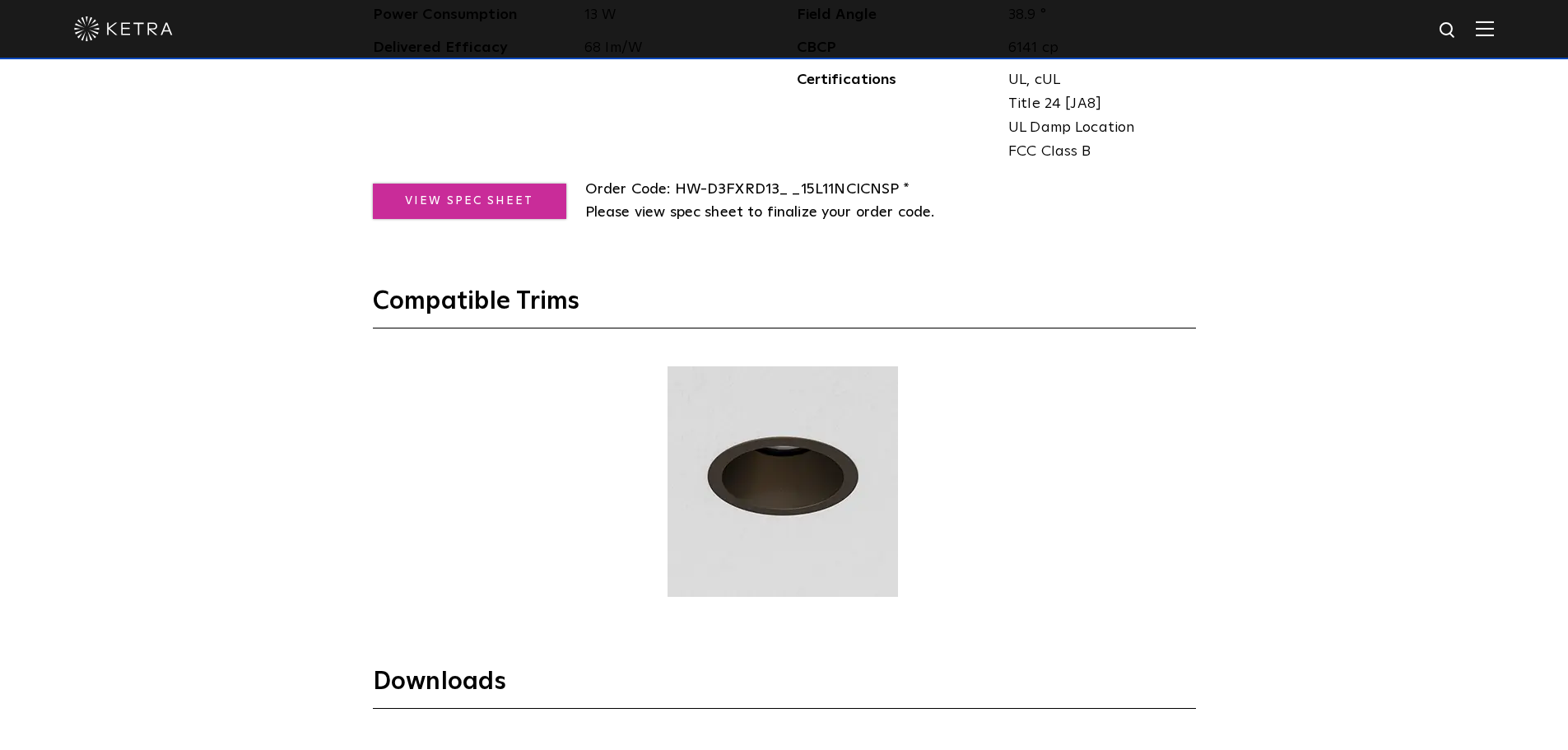
click at [535, 197] on link "View Spec Sheet" at bounding box center [470, 201] width 194 height 36
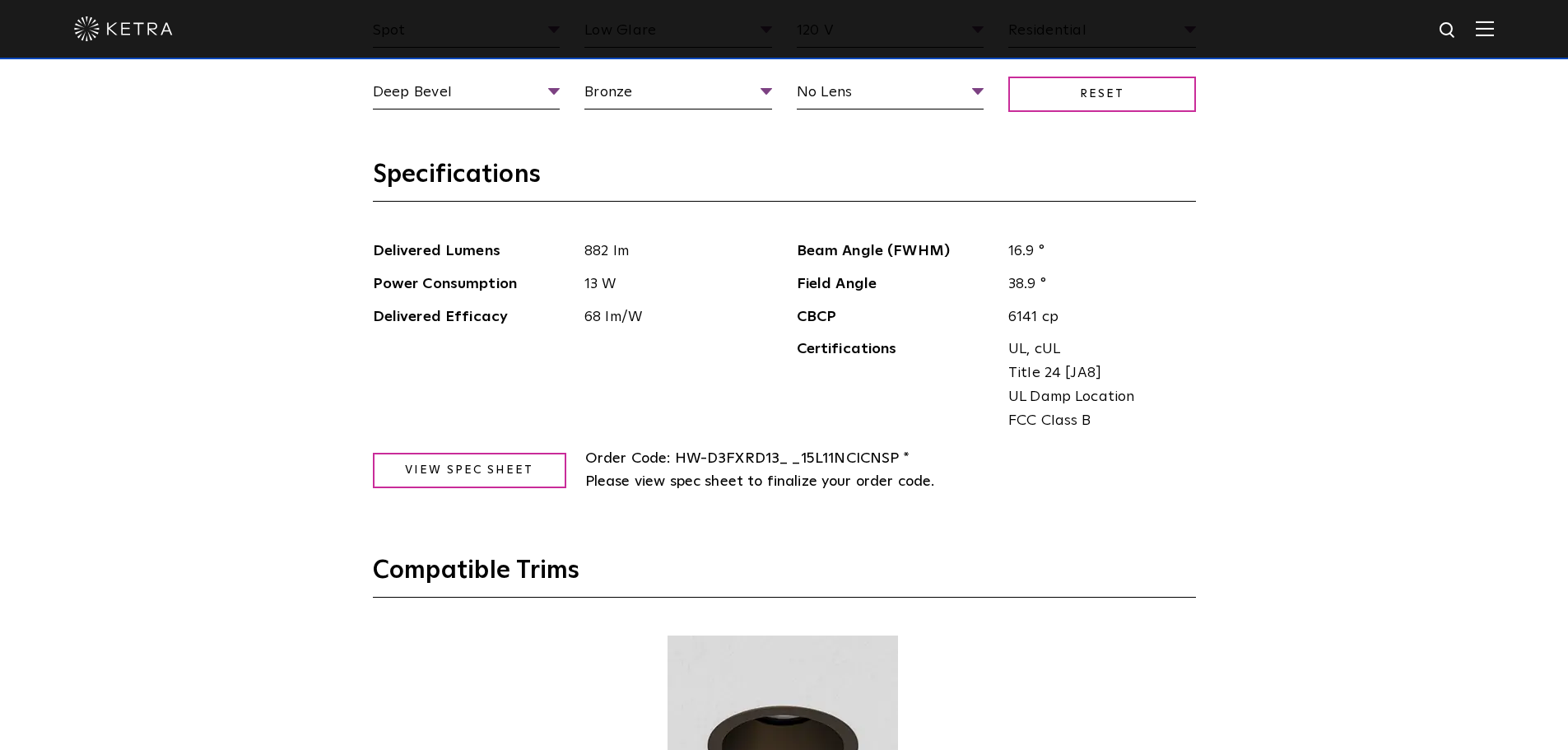
scroll to position [1789, 0]
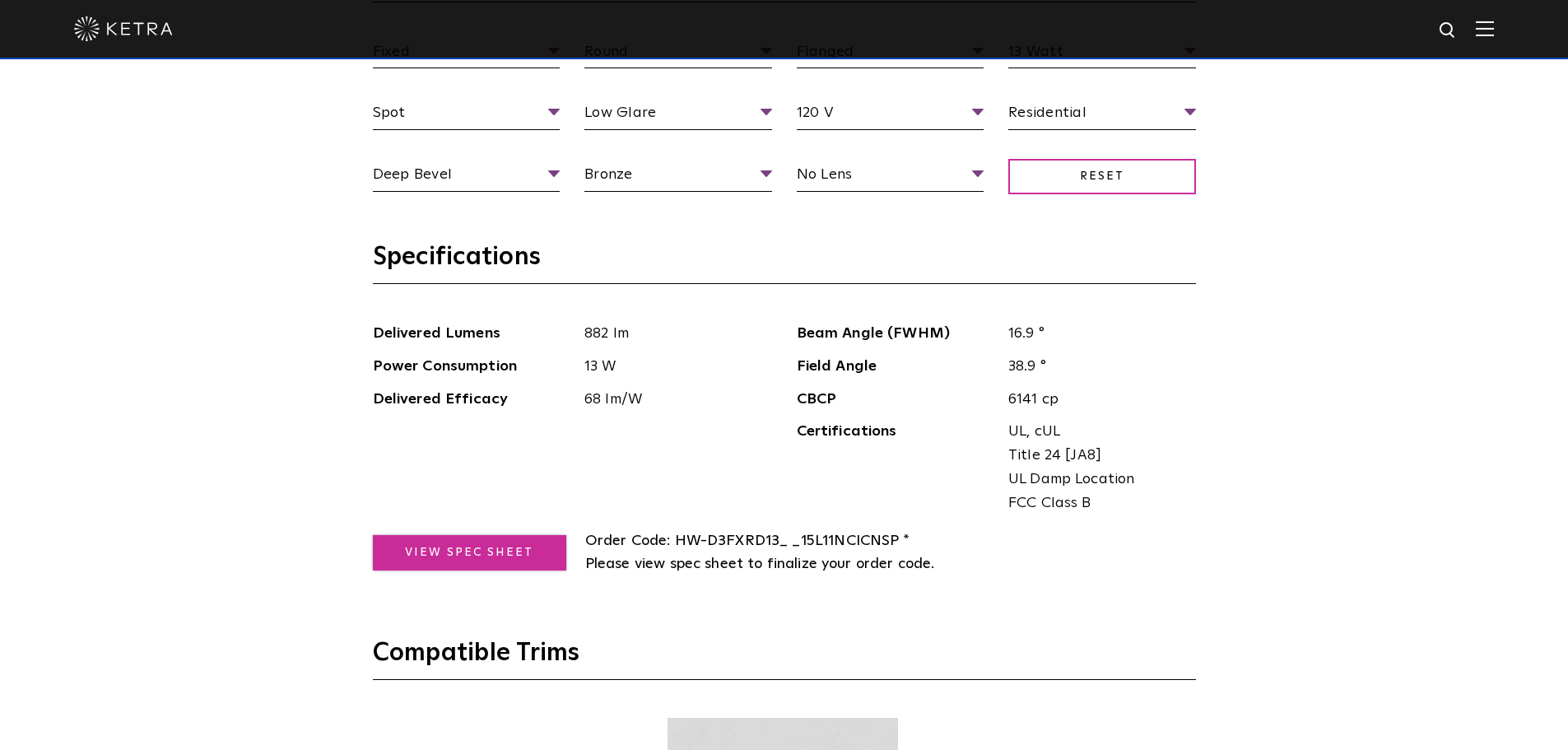
click at [493, 555] on link "View Spec Sheet" at bounding box center [470, 553] width 194 height 36
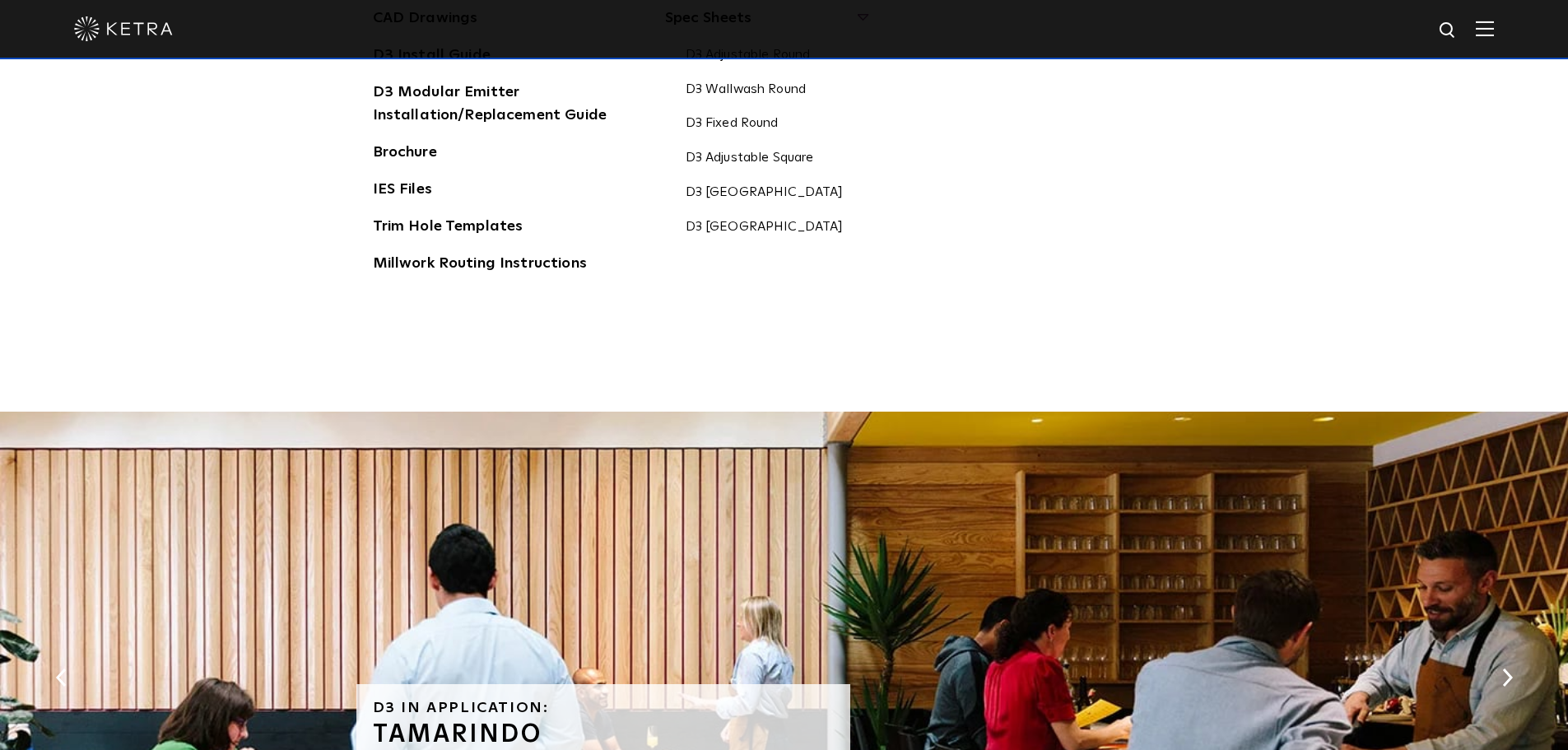
scroll to position [3023, 0]
